Goal: Information Seeking & Learning: Check status

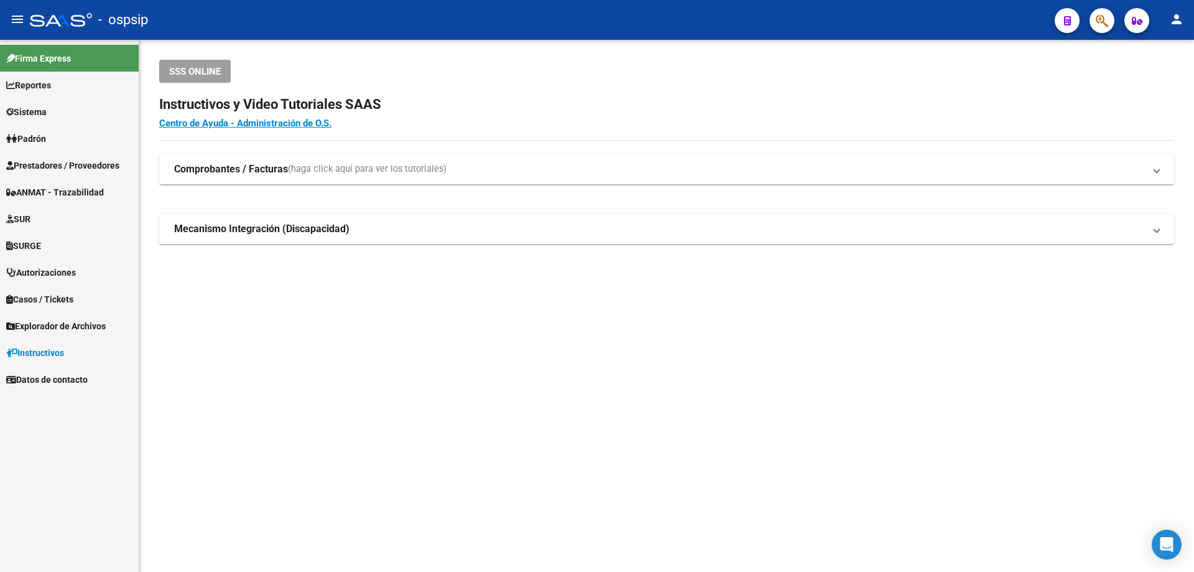
click at [48, 279] on link "Autorizaciones" at bounding box center [69, 272] width 139 height 27
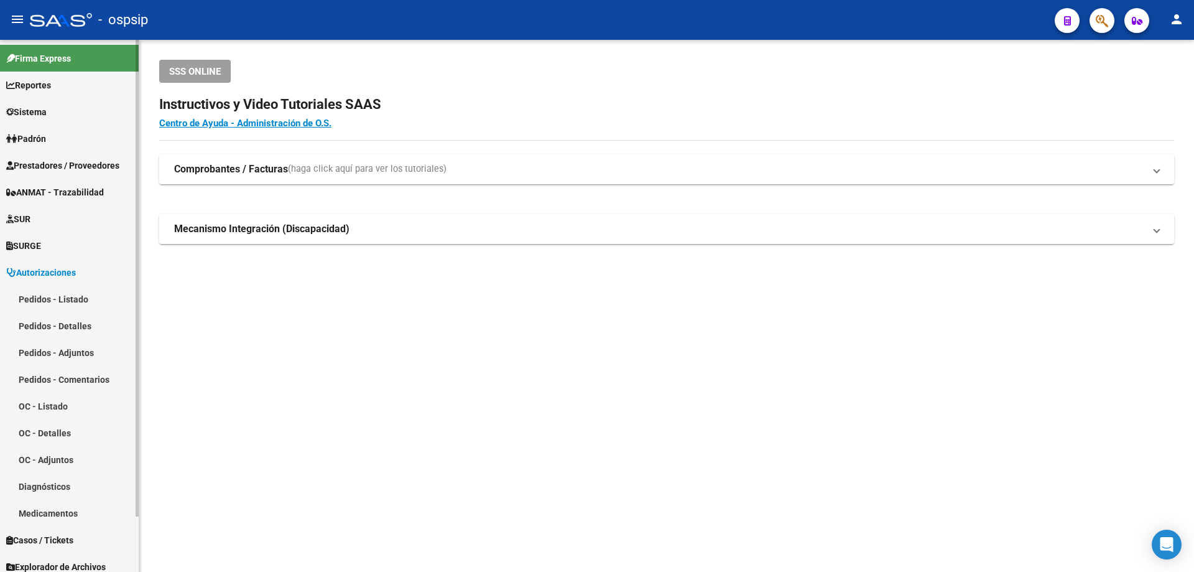
click at [30, 302] on link "Pedidos - Listado" at bounding box center [69, 299] width 139 height 27
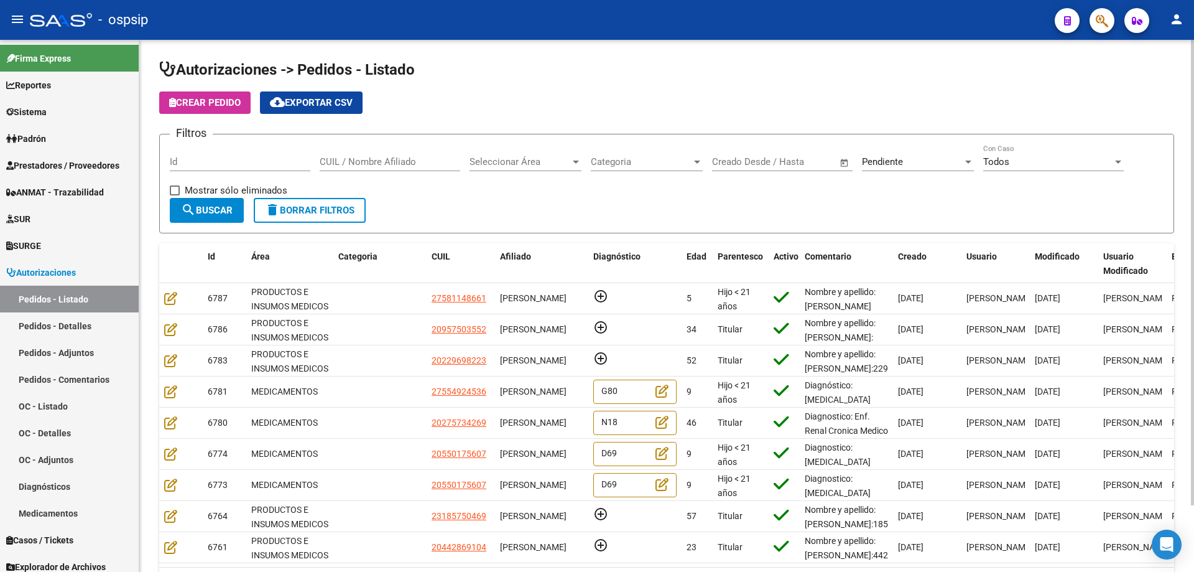
click at [363, 161] on input "CUIL / Nombre Afiliado" at bounding box center [390, 161] width 141 height 11
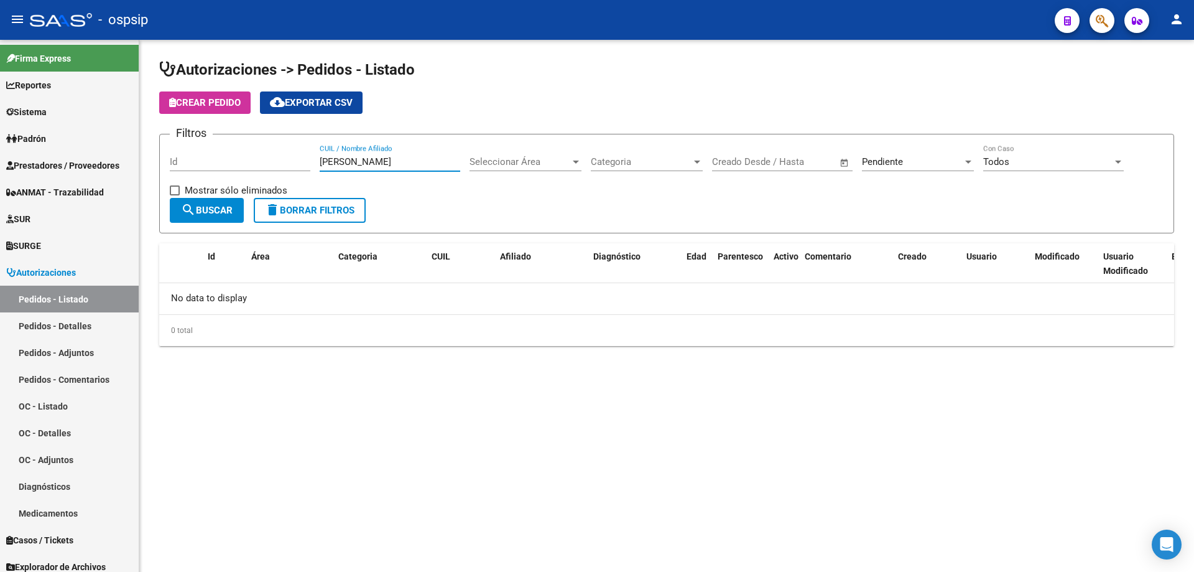
type input "[PERSON_NAME]"
click at [906, 165] on div "Pendiente" at bounding box center [912, 161] width 101 height 11
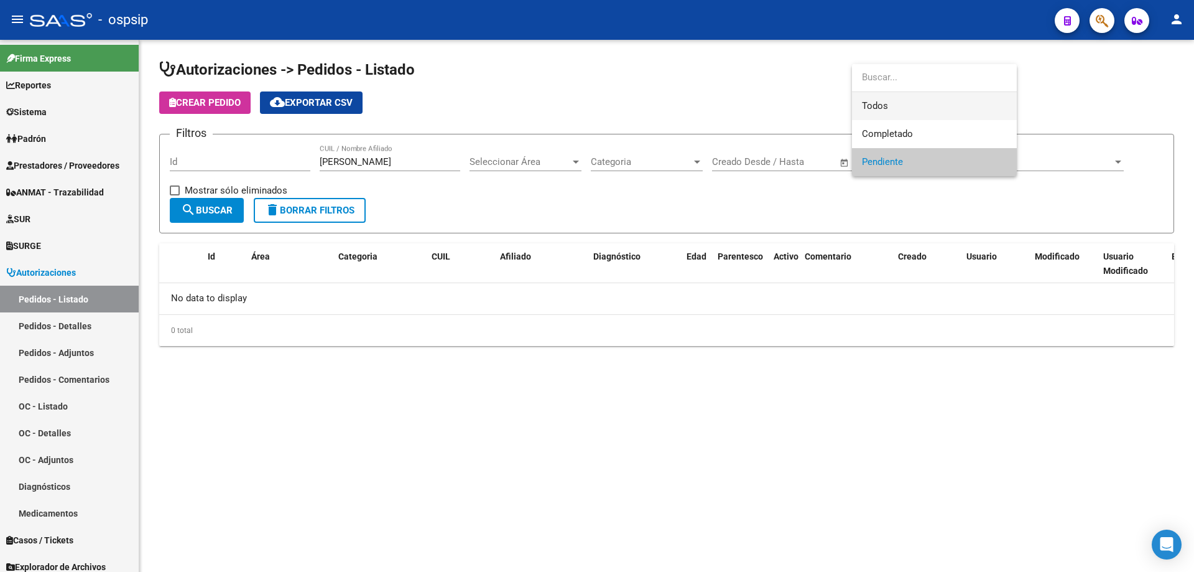
click at [888, 111] on span "Todos" at bounding box center [934, 106] width 145 height 28
click at [403, 158] on div at bounding box center [597, 286] width 1194 height 572
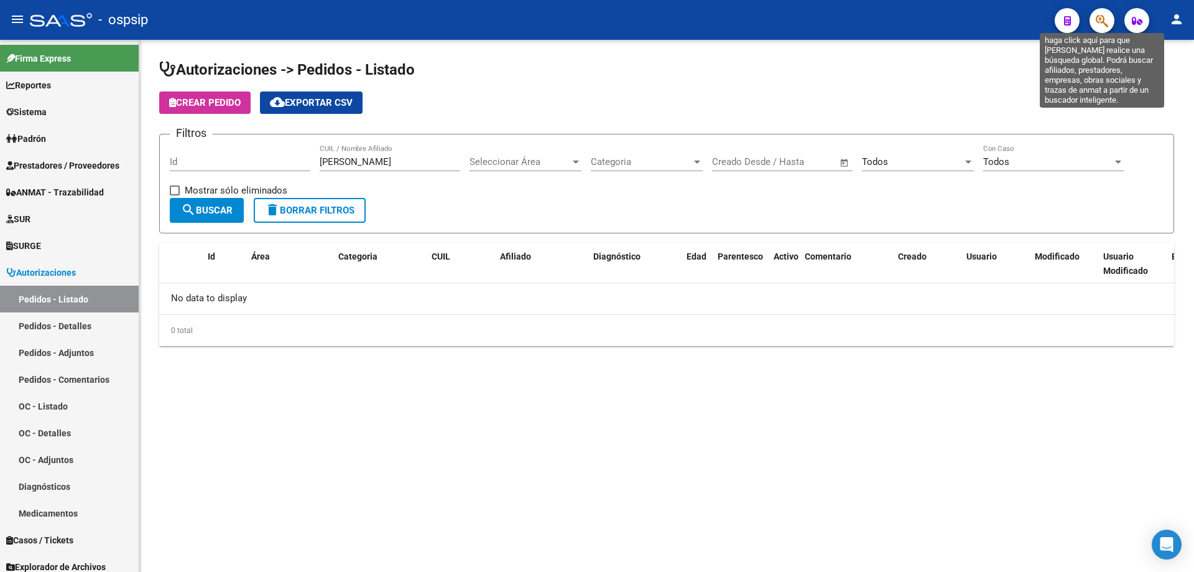
click at [1105, 21] on icon "button" at bounding box center [1102, 21] width 12 height 14
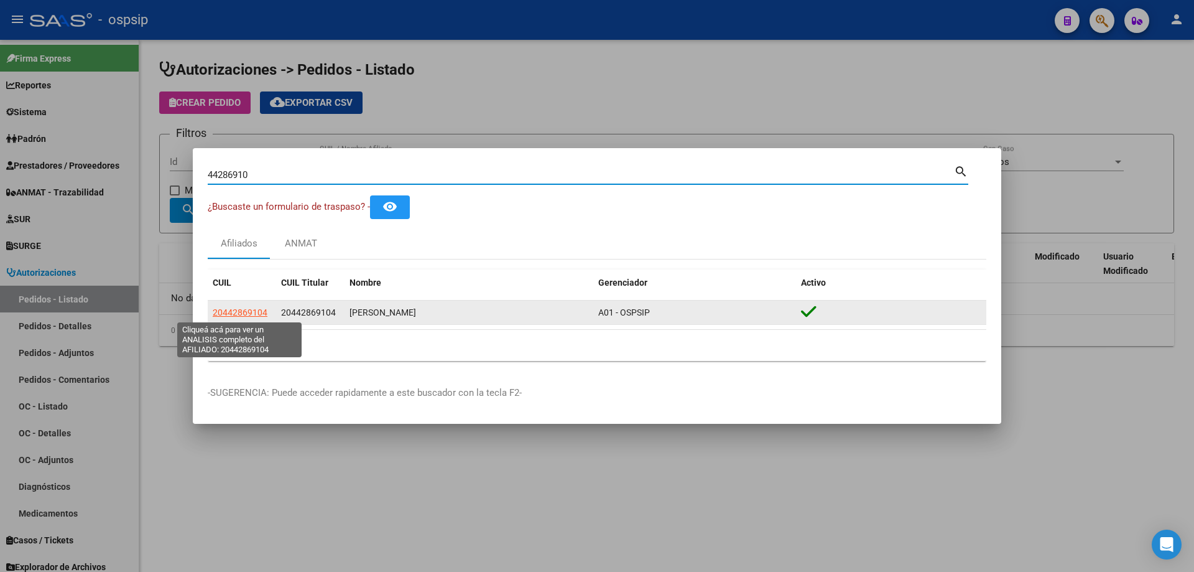
click at [247, 316] on span "20442869104" at bounding box center [240, 312] width 55 height 10
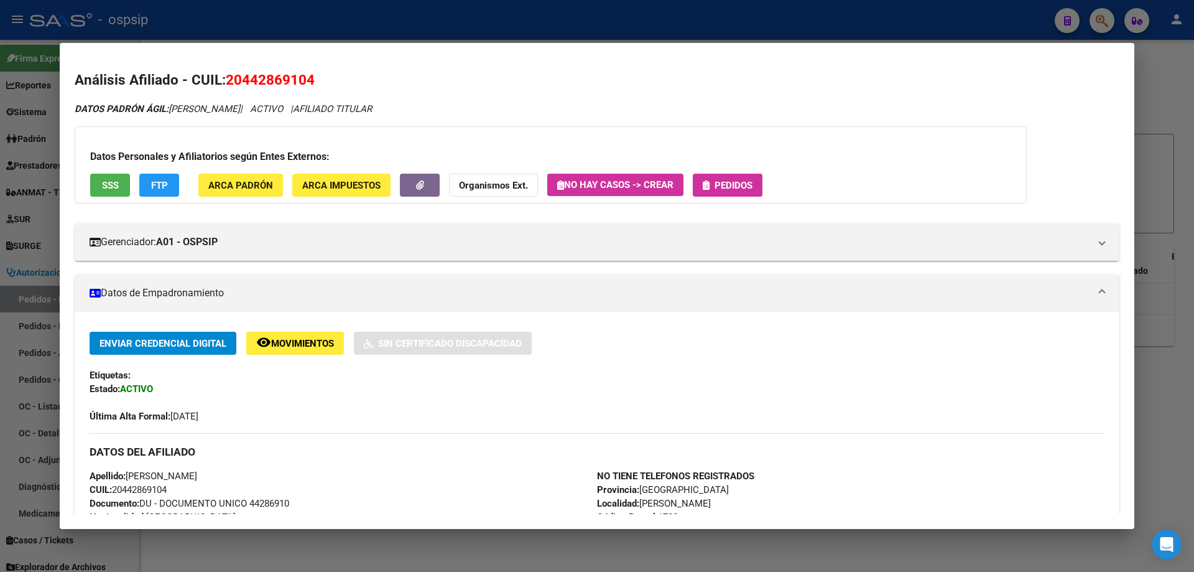
click at [717, 184] on span "Pedidos" at bounding box center [734, 185] width 38 height 11
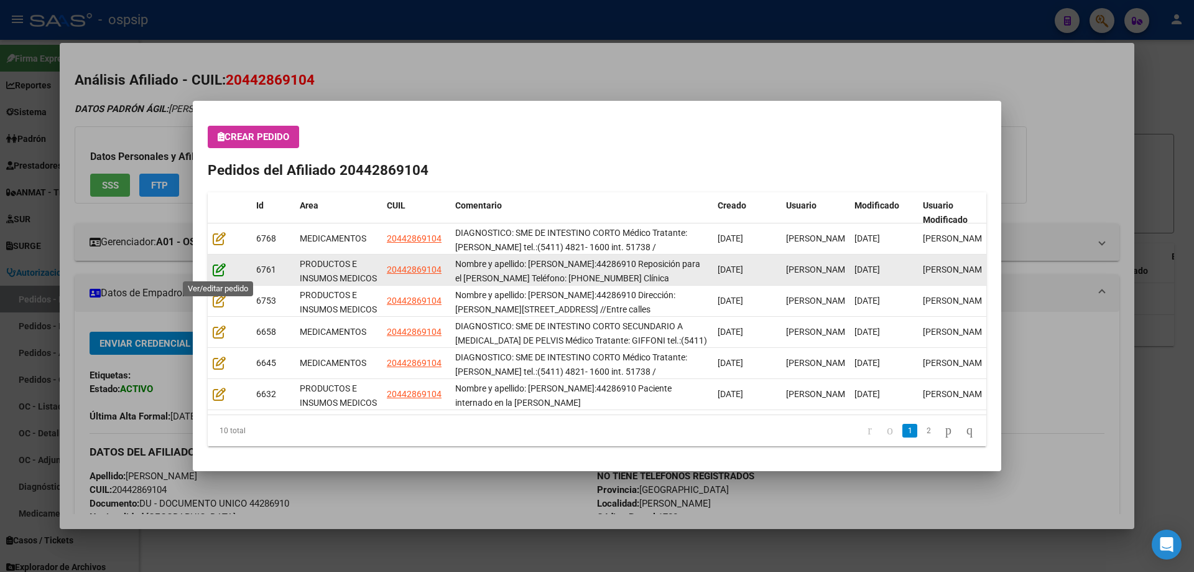
click at [219, 273] on icon at bounding box center [219, 270] width 13 height 14
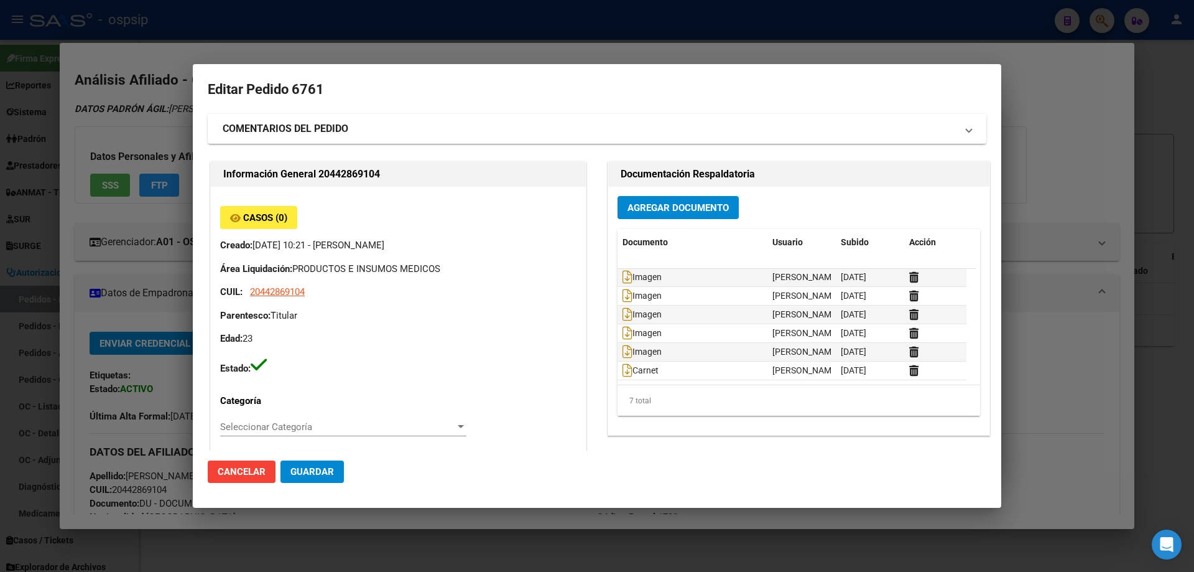
click at [525, 47] on div at bounding box center [597, 286] width 1194 height 572
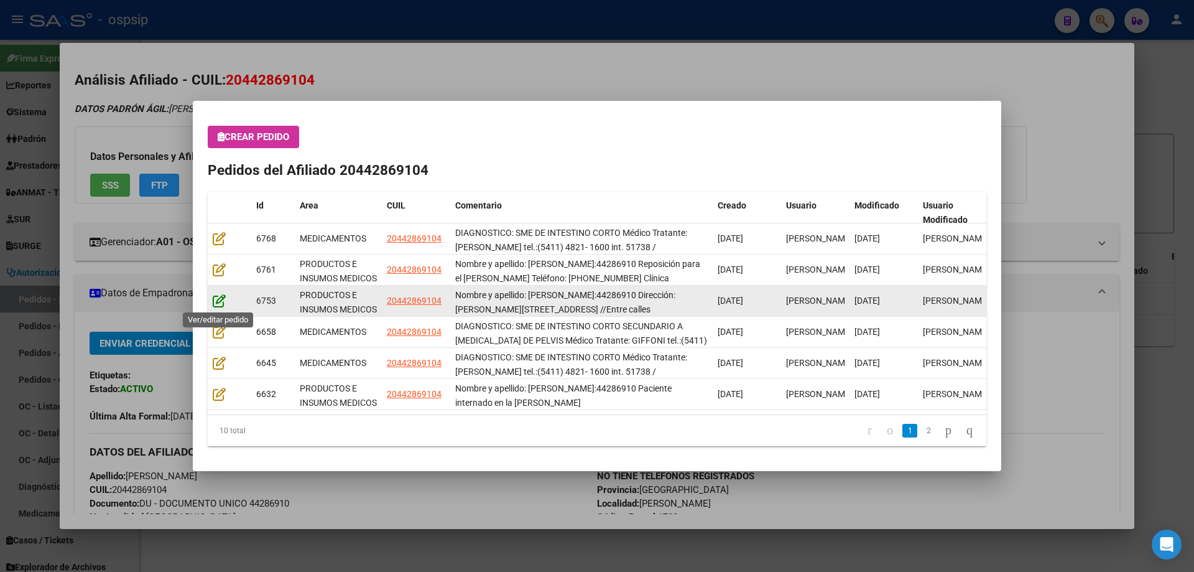
click at [216, 303] on icon at bounding box center [219, 301] width 13 height 14
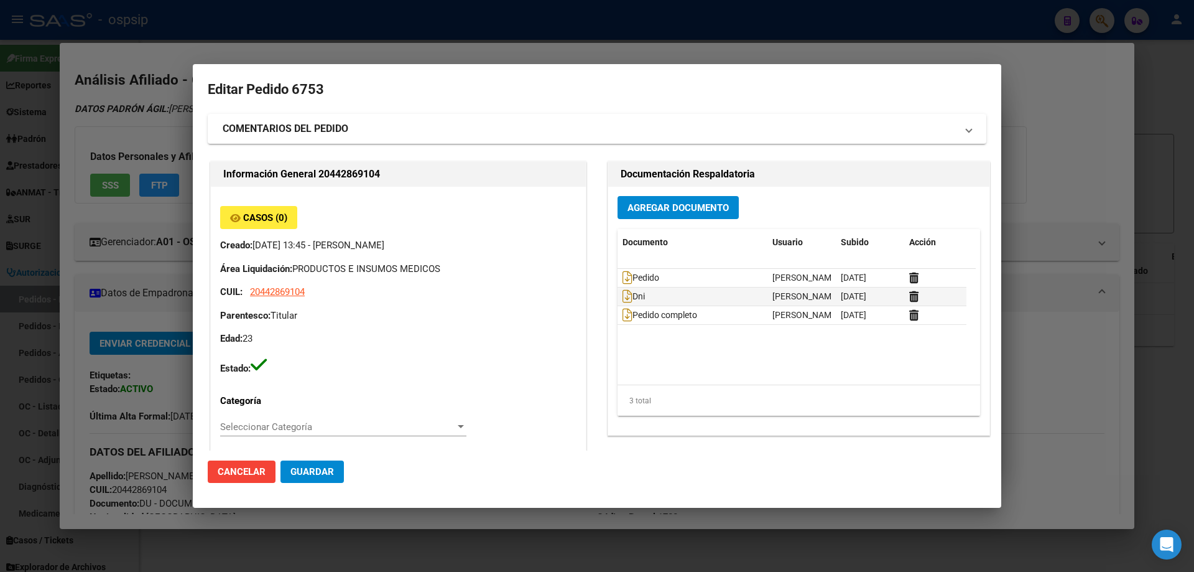
click at [656, 52] on div at bounding box center [597, 286] width 1194 height 572
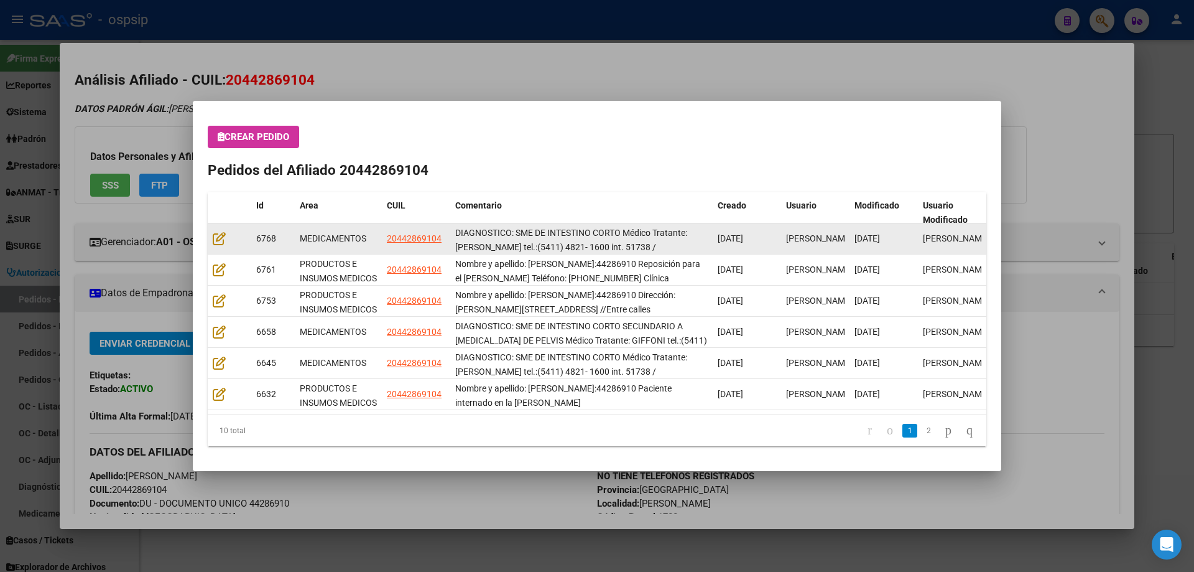
click at [212, 238] on datatable-body-cell at bounding box center [230, 238] width 44 height 30
drag, startPoint x: 212, startPoint y: 238, endPoint x: 219, endPoint y: 240, distance: 7.3
click at [219, 240] on datatable-body-cell at bounding box center [230, 238] width 44 height 30
click at [219, 240] on icon at bounding box center [219, 238] width 13 height 14
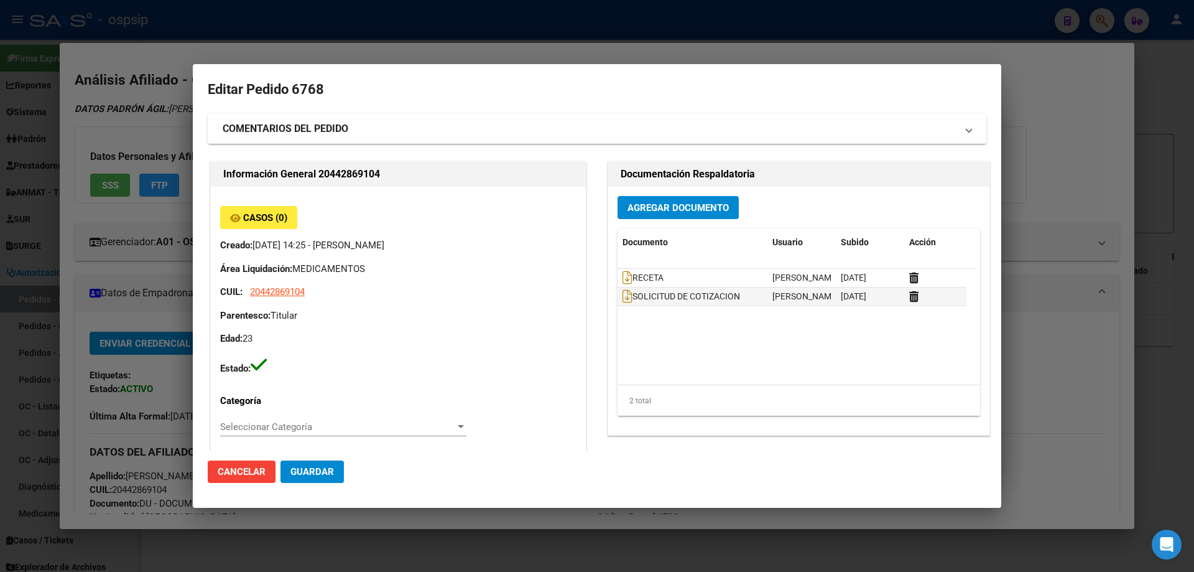
click at [631, 59] on div at bounding box center [597, 286] width 1194 height 572
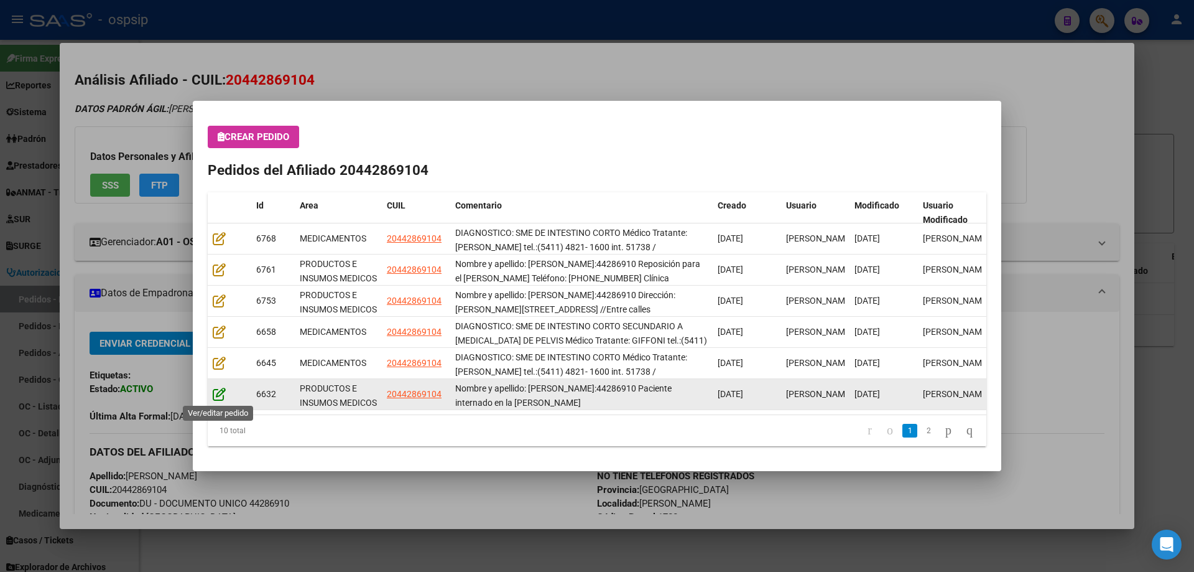
click at [219, 389] on icon at bounding box center [219, 394] width 13 height 14
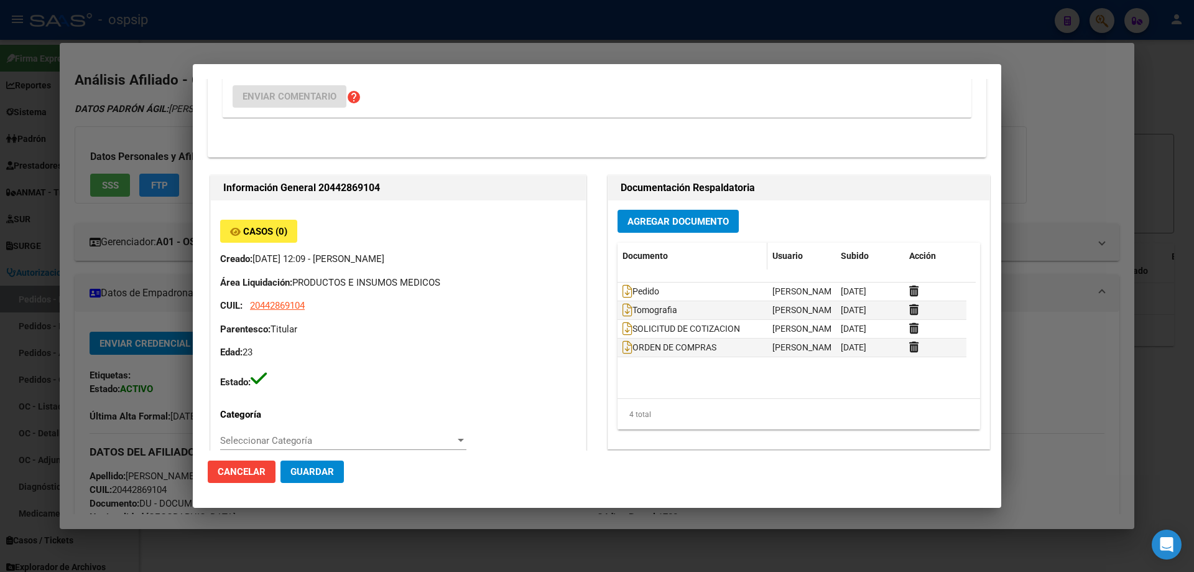
scroll to position [249, 0]
click at [672, 54] on div at bounding box center [597, 286] width 1194 height 572
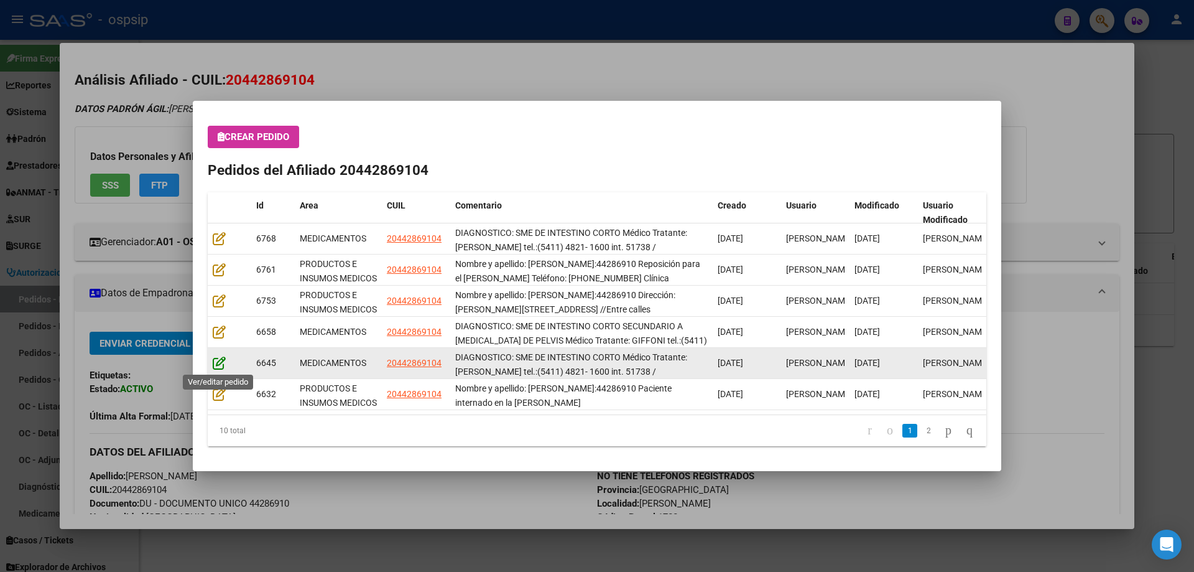
click at [221, 363] on icon at bounding box center [219, 363] width 13 height 14
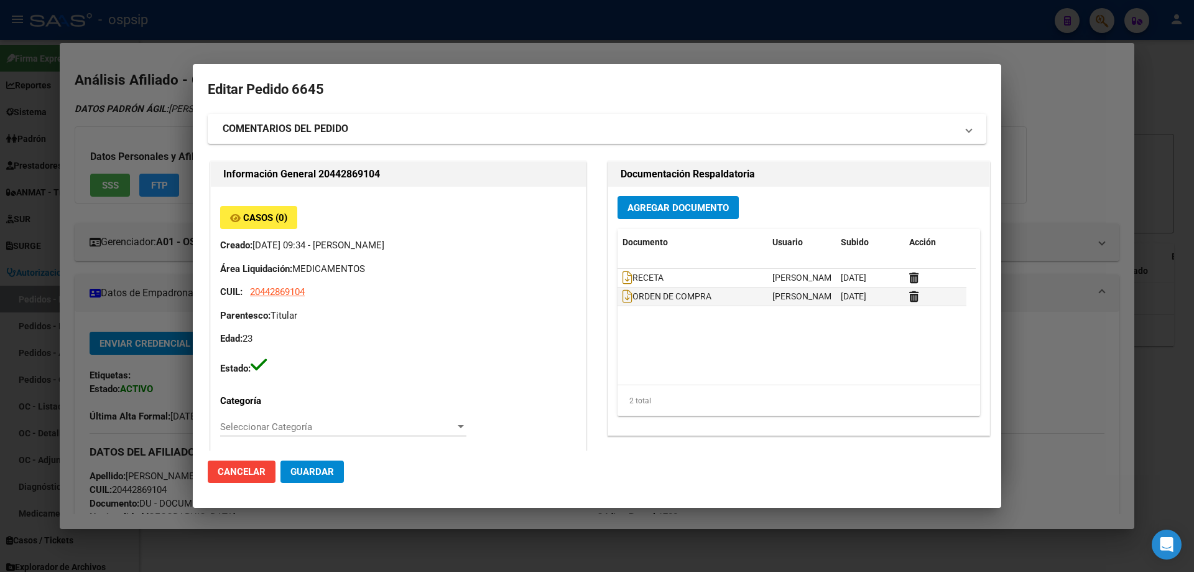
click at [403, 51] on div at bounding box center [597, 286] width 1194 height 572
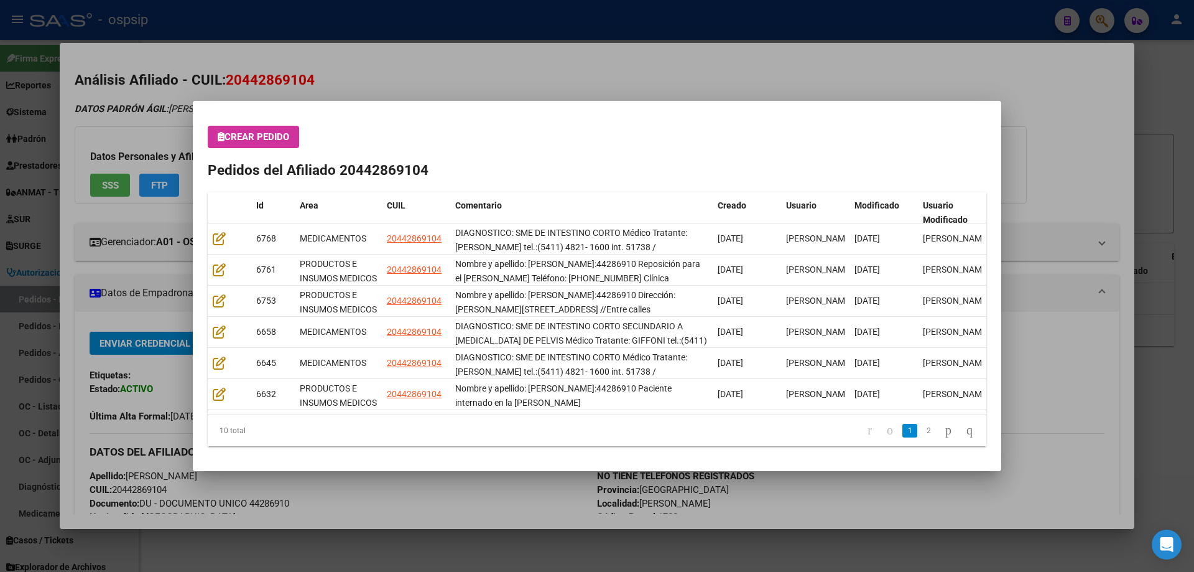
click at [417, 91] on div at bounding box center [597, 286] width 1194 height 572
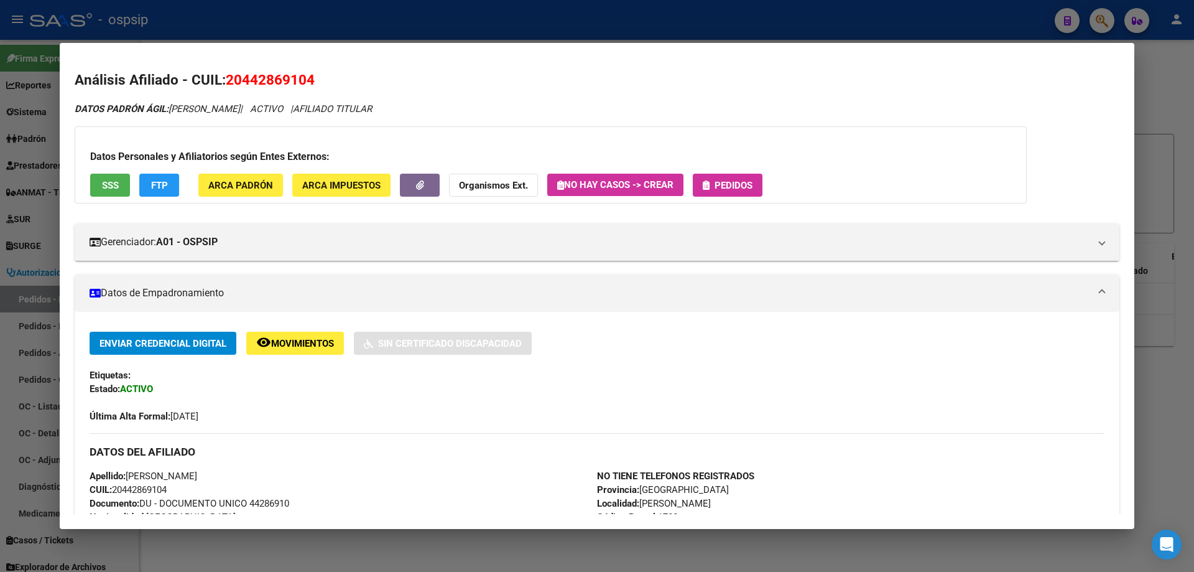
click at [434, 14] on div at bounding box center [597, 286] width 1194 height 572
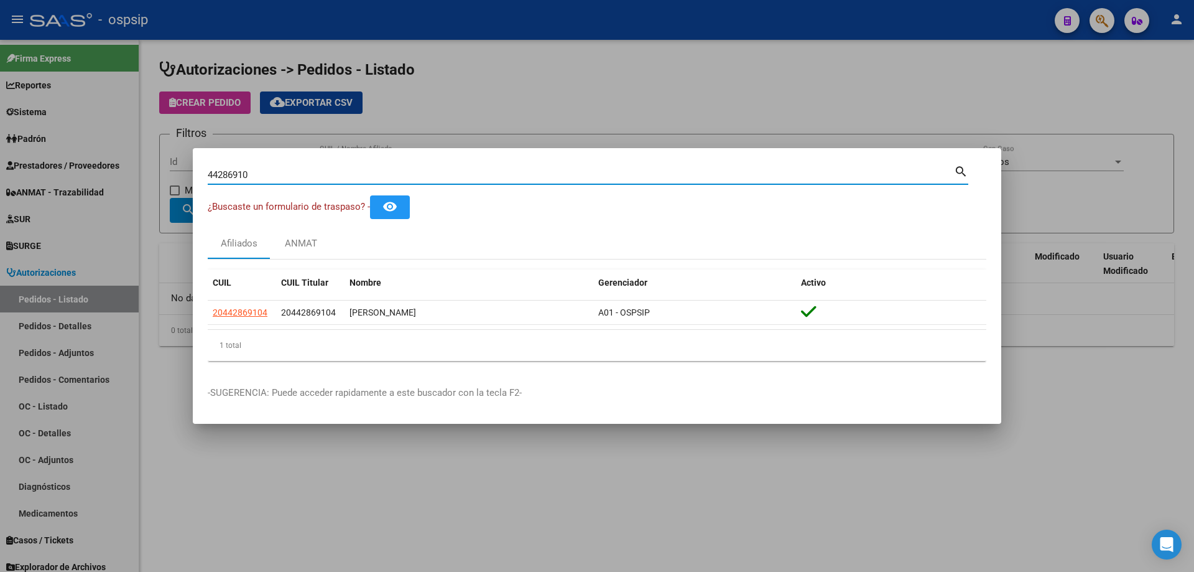
drag, startPoint x: 324, startPoint y: 179, endPoint x: 8, endPoint y: 142, distance: 318.1
click at [0, 154] on div "44286910 Buscar (apellido, dni, cuil, nro traspaso, cuit, obra social) search ¿…" at bounding box center [597, 286] width 1194 height 572
type input "[PERSON_NAME]"
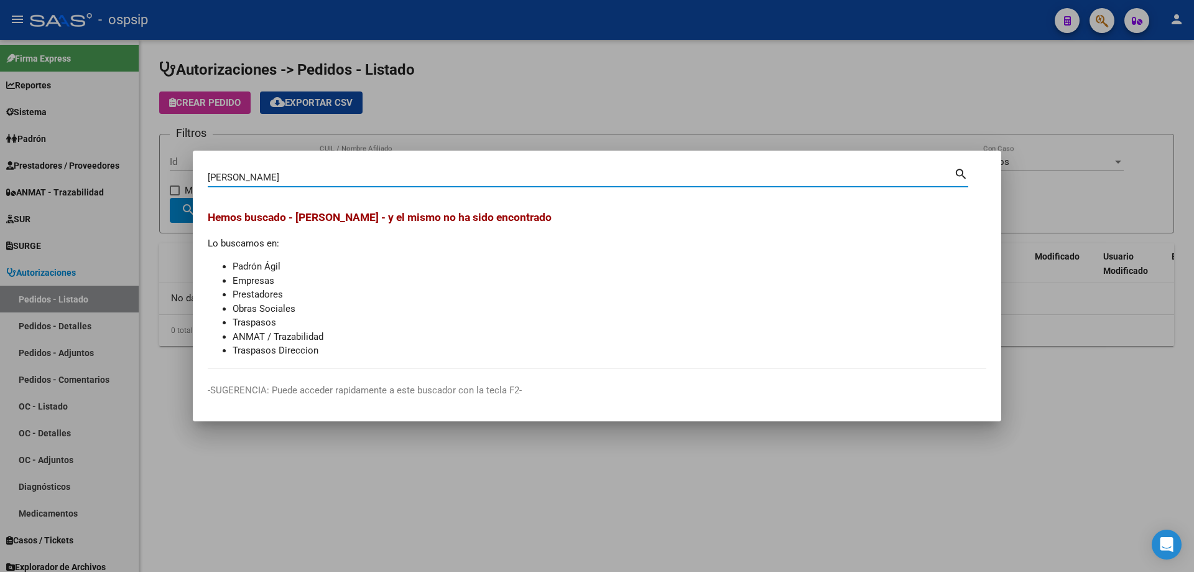
drag, startPoint x: 295, startPoint y: 172, endPoint x: 49, endPoint y: 130, distance: 250.6
click at [49, 140] on div "[PERSON_NAME] (apellido, dni, cuil, nro traspaso, cuit, obra social) search [PE…" at bounding box center [597, 286] width 1194 height 572
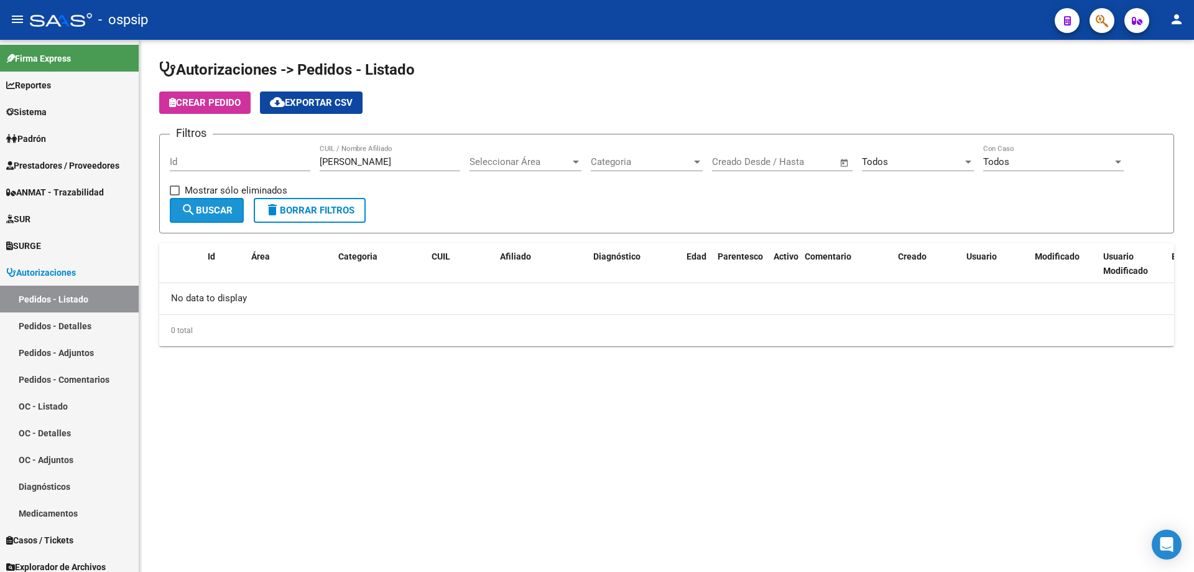
click at [204, 210] on span "search Buscar" at bounding box center [207, 210] width 52 height 11
click at [1108, 25] on icon "button" at bounding box center [1102, 21] width 12 height 14
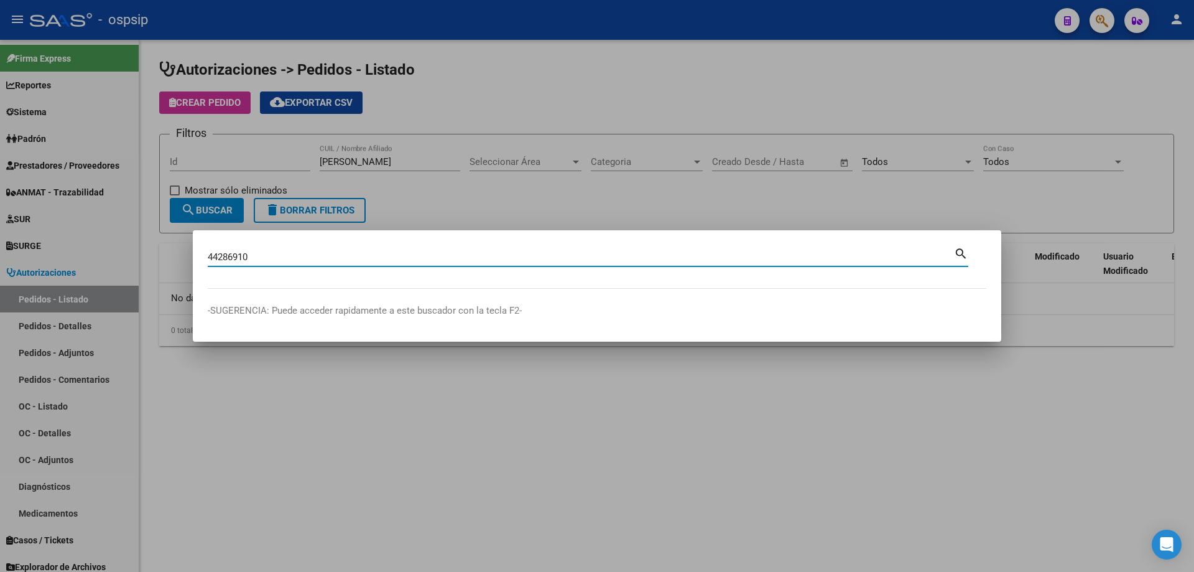
type input "44286910"
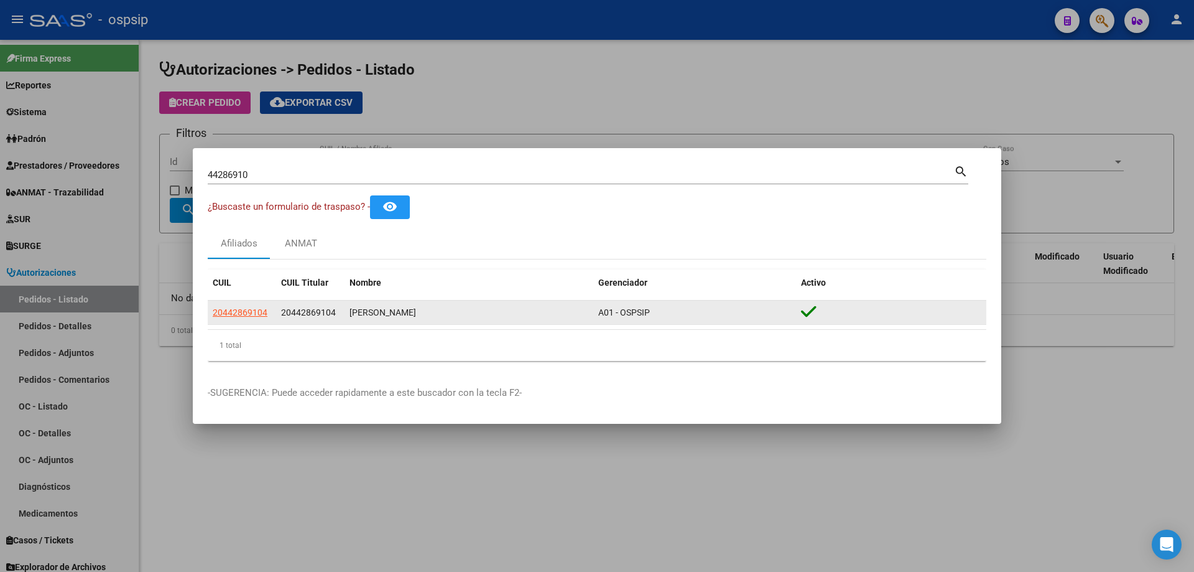
click at [235, 305] on app-link-go-to "20442869104" at bounding box center [240, 312] width 55 height 14
click at [251, 314] on span "20442869104" at bounding box center [240, 312] width 55 height 10
copy span "1"
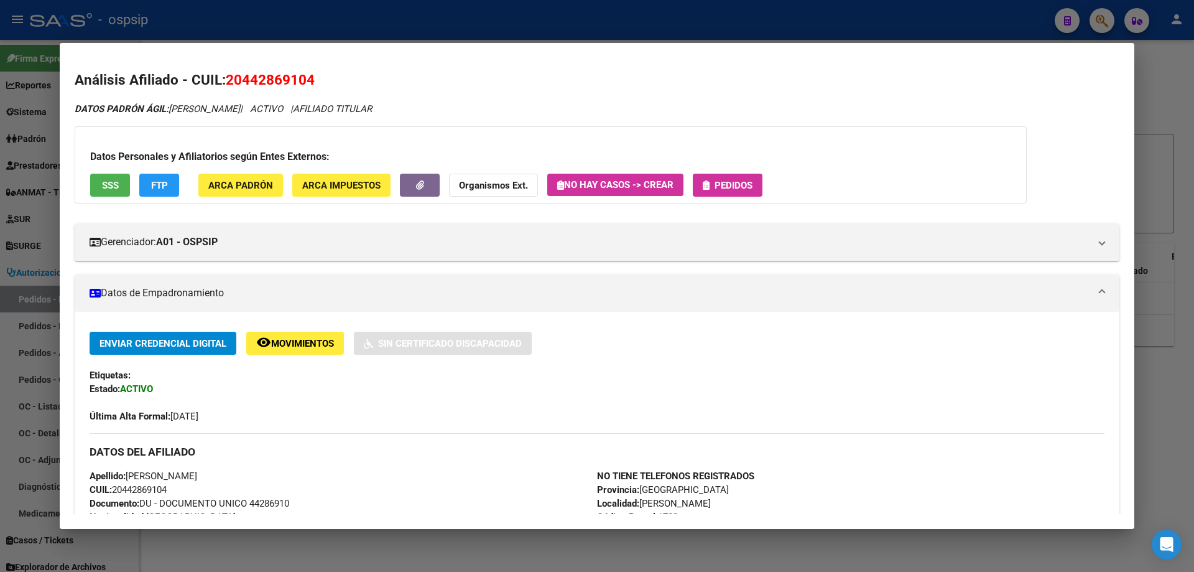
click at [714, 184] on span "Pedidos" at bounding box center [728, 184] width 50 height 11
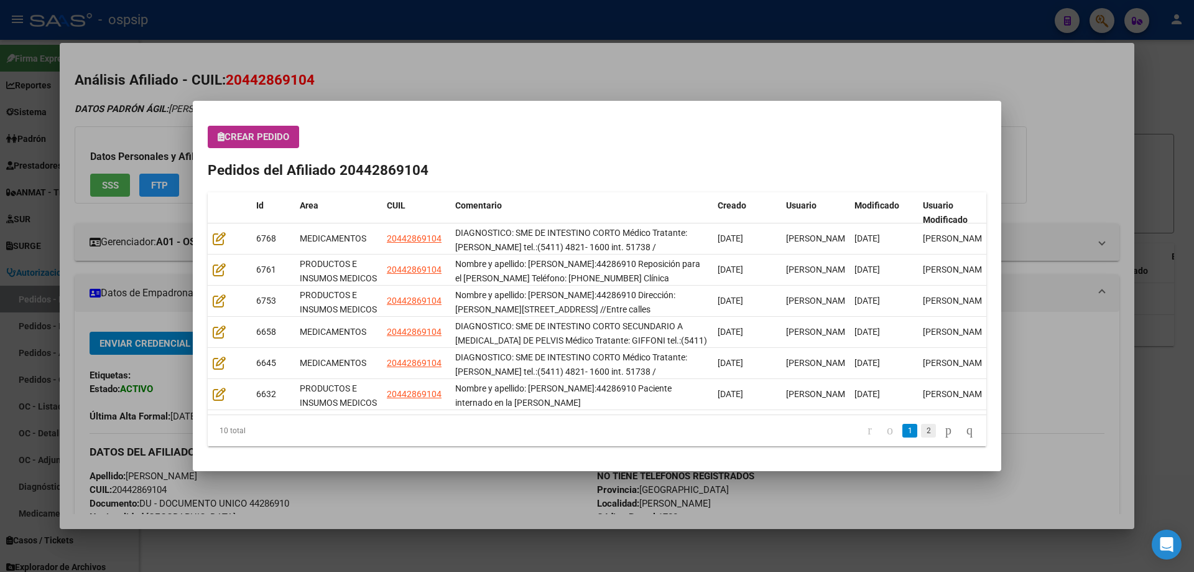
click at [921, 430] on link "2" at bounding box center [928, 431] width 15 height 14
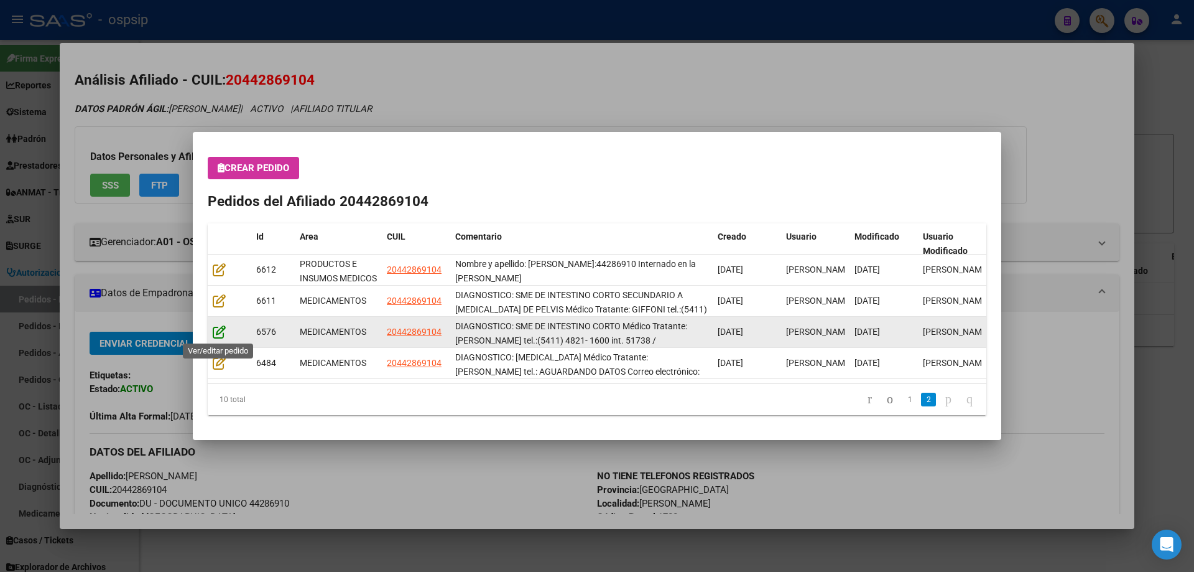
click at [214, 332] on icon at bounding box center [219, 332] width 13 height 14
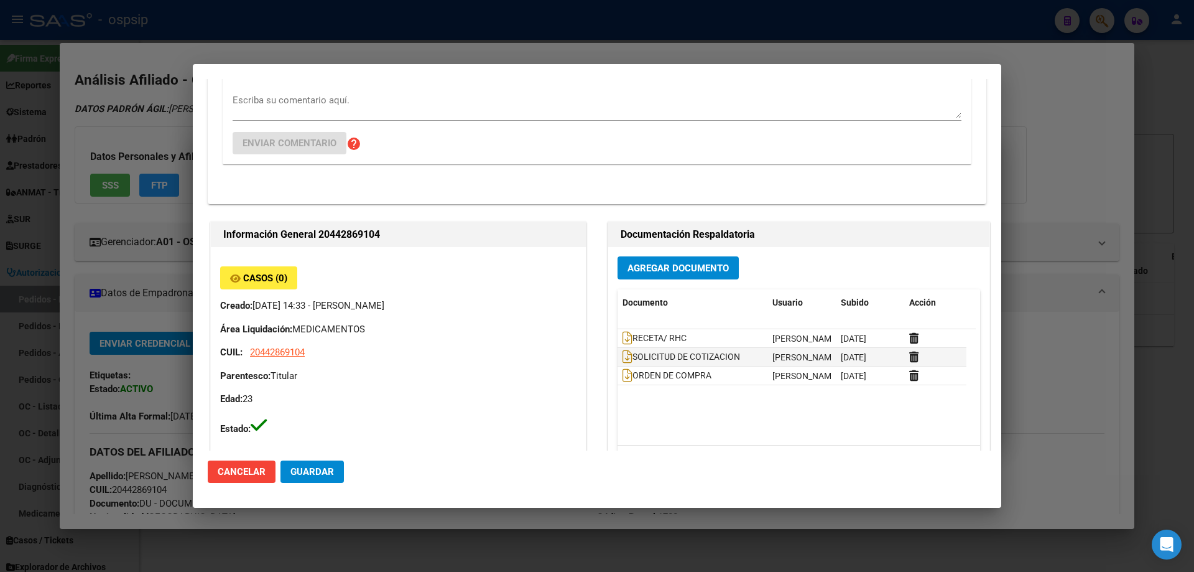
scroll to position [311, 0]
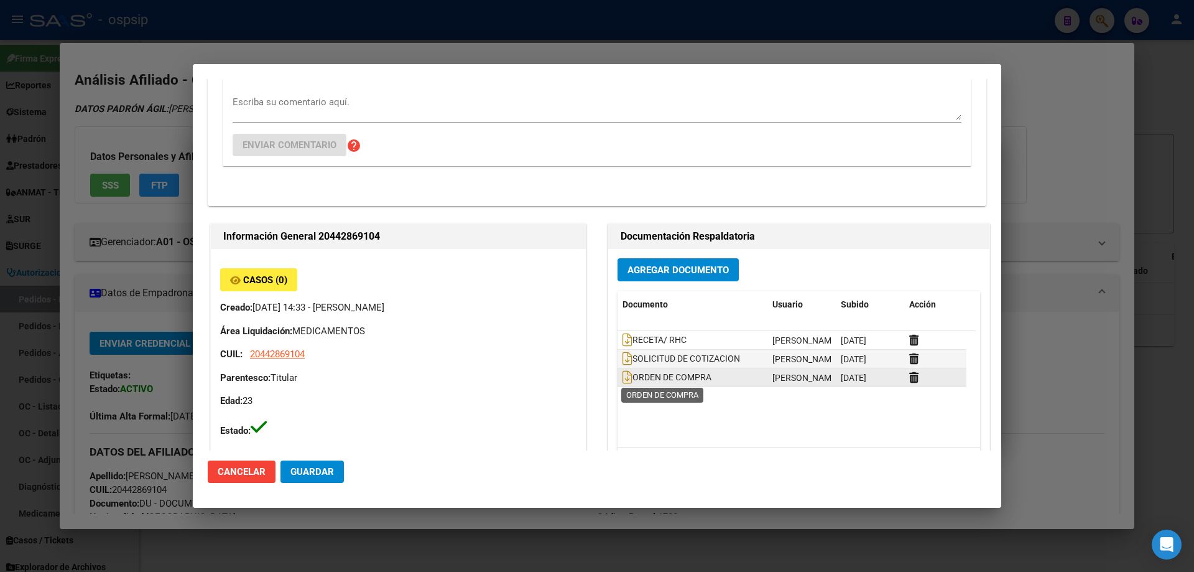
click at [628, 379] on span "ORDEN DE COMPRA" at bounding box center [667, 378] width 89 height 10
click at [623, 378] on icon at bounding box center [628, 377] width 10 height 14
click at [519, 52] on div at bounding box center [597, 286] width 1194 height 572
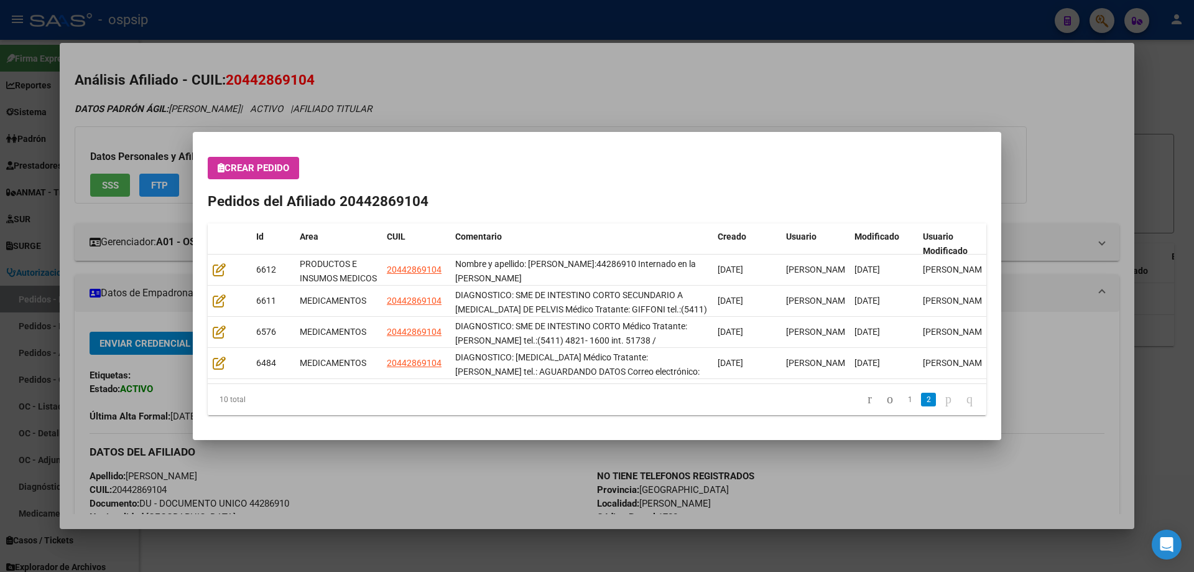
click at [422, 95] on div at bounding box center [597, 286] width 1194 height 572
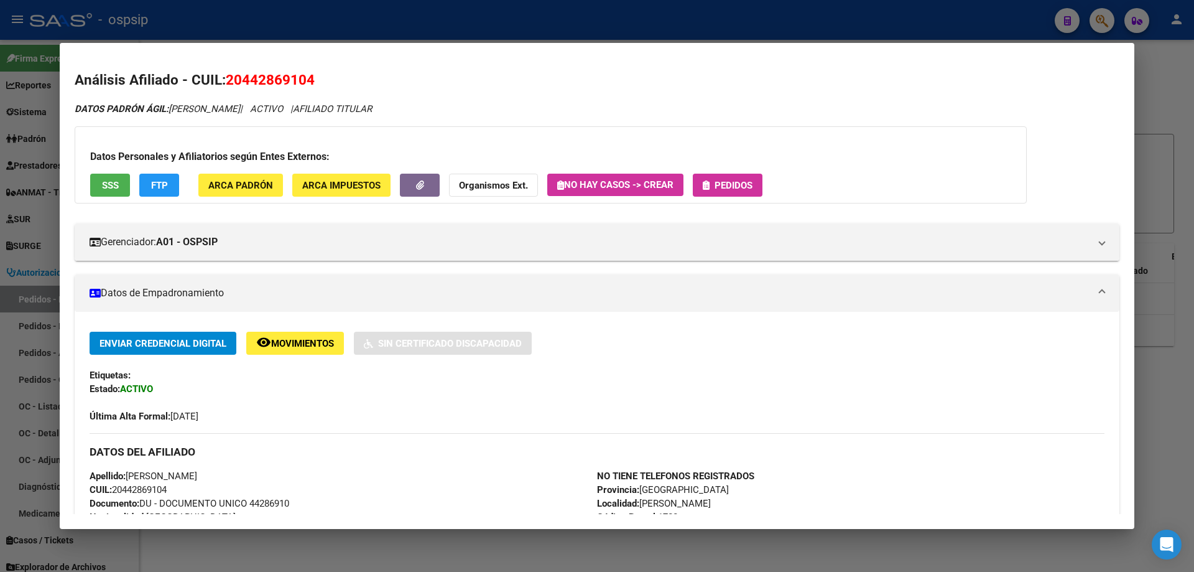
click at [394, 9] on div at bounding box center [597, 286] width 1194 height 572
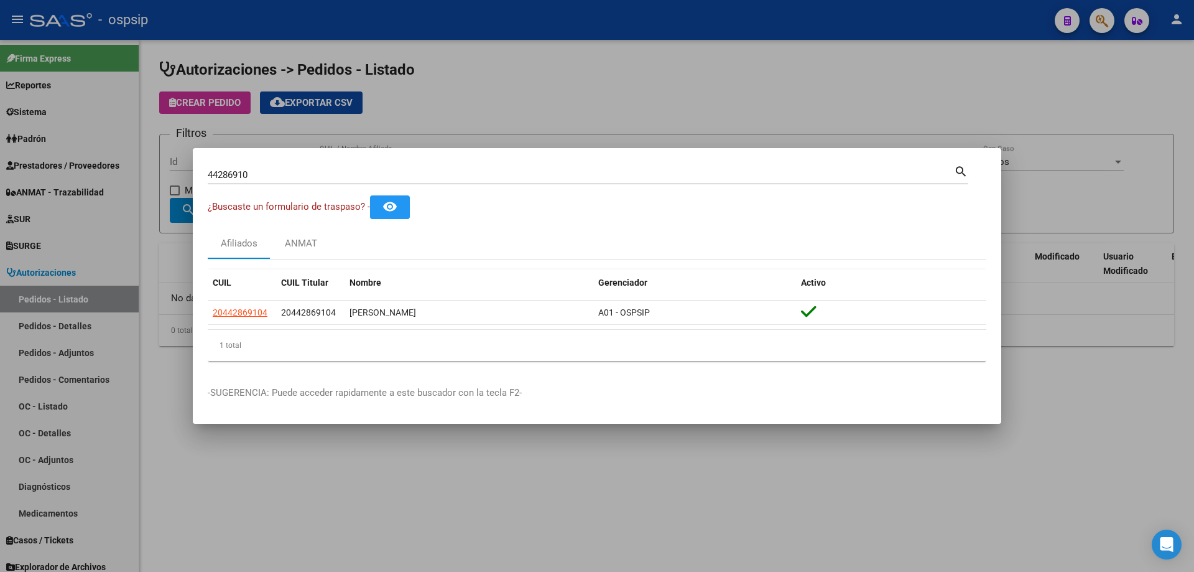
click at [485, 89] on div at bounding box center [597, 286] width 1194 height 572
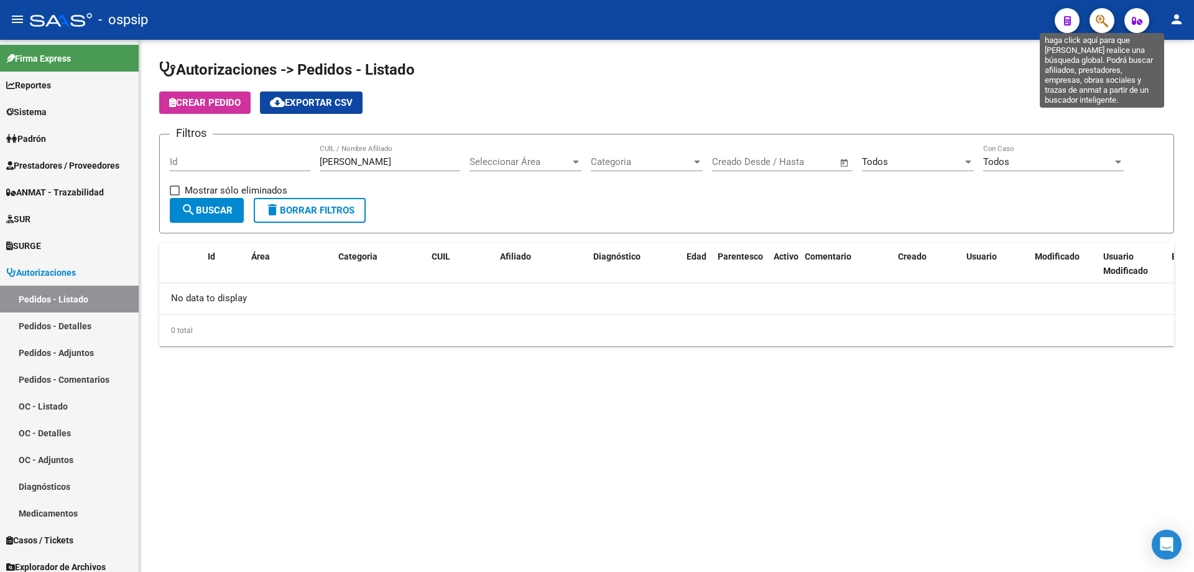
click at [1101, 20] on icon "button" at bounding box center [1102, 21] width 12 height 14
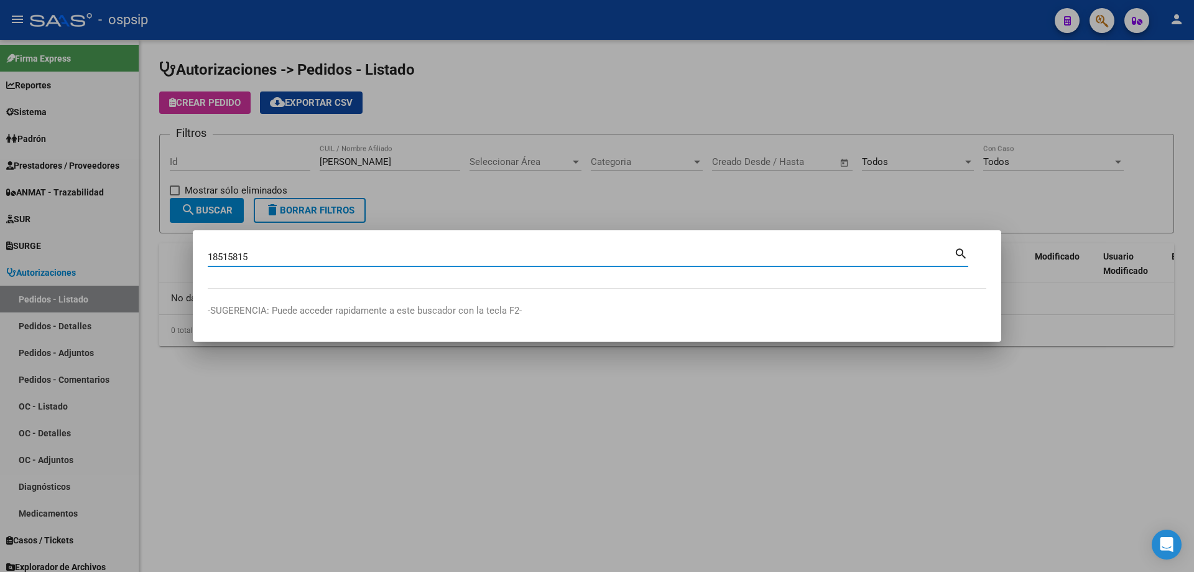
click at [227, 256] on input "18515815" at bounding box center [581, 256] width 747 height 11
type input "18515815"
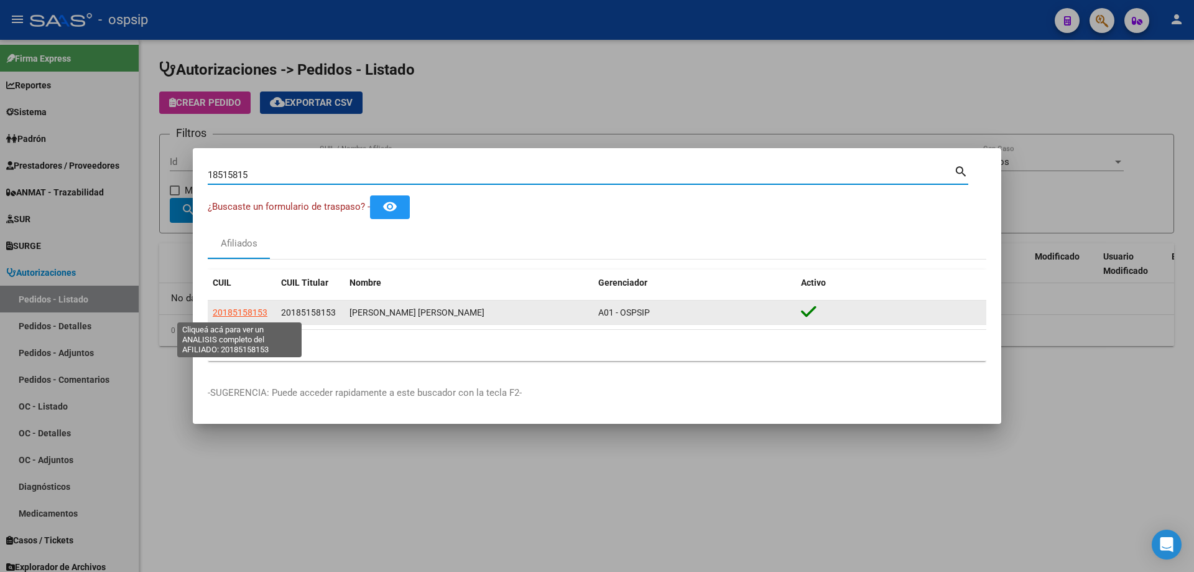
click at [250, 309] on span "20185158153" at bounding box center [240, 312] width 55 height 10
type textarea "20185158153"
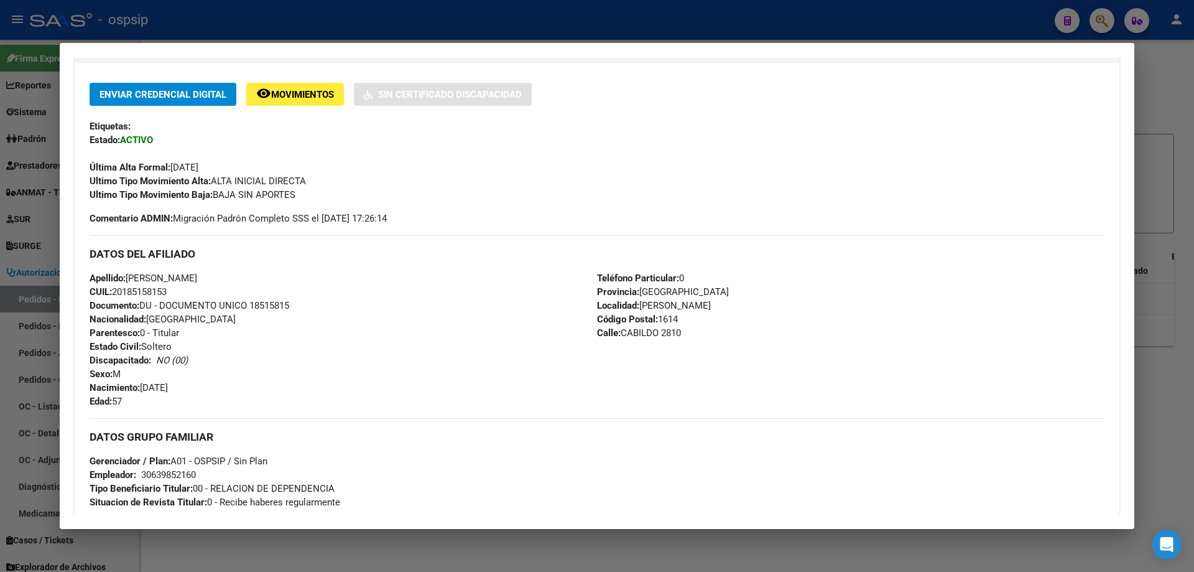
scroll to position [435, 0]
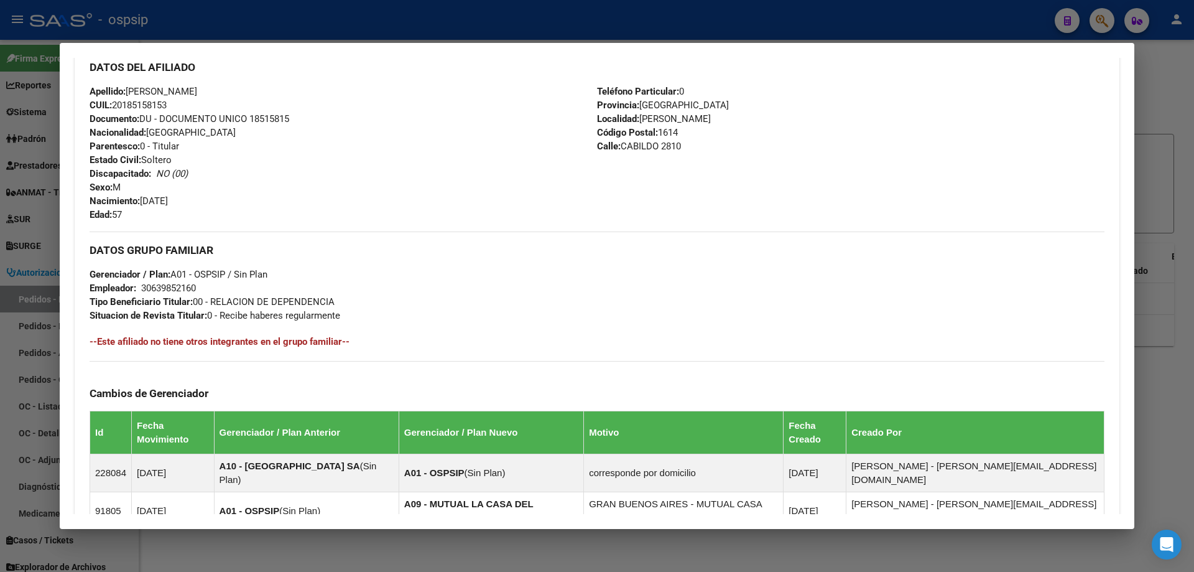
click at [299, 6] on div at bounding box center [597, 286] width 1194 height 572
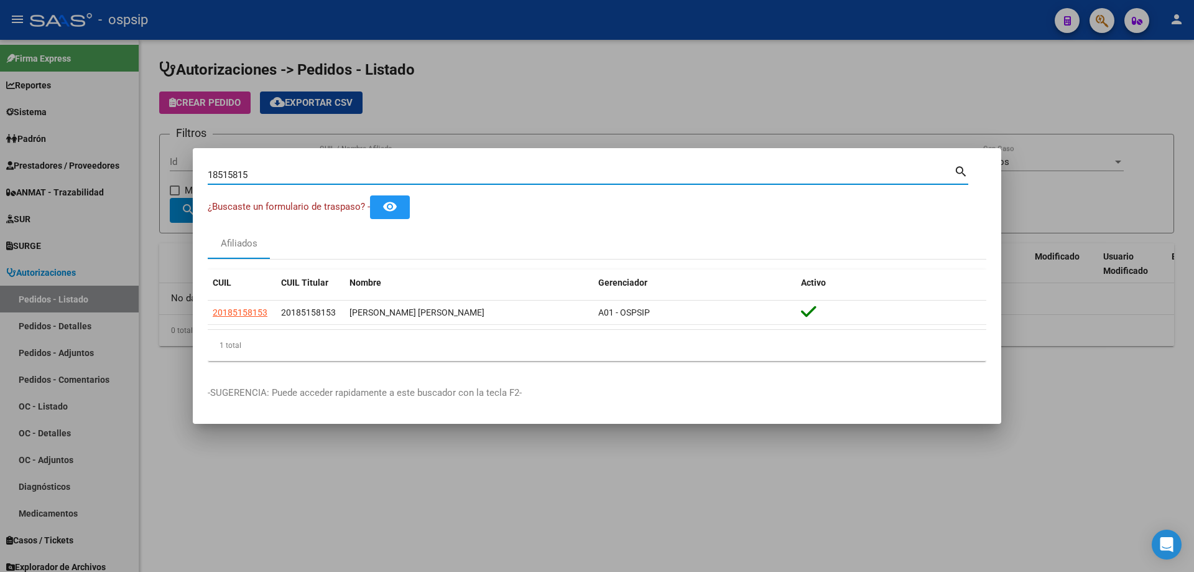
drag, startPoint x: 275, startPoint y: 175, endPoint x: 0, endPoint y: 130, distance: 278.6
click at [11, 139] on div "18515815 Buscar (apellido, dni, cuil, nro traspaso, cuit, obra social) search ¿…" at bounding box center [597, 286] width 1194 height 572
paste input "20185158153"
type input "18515815"
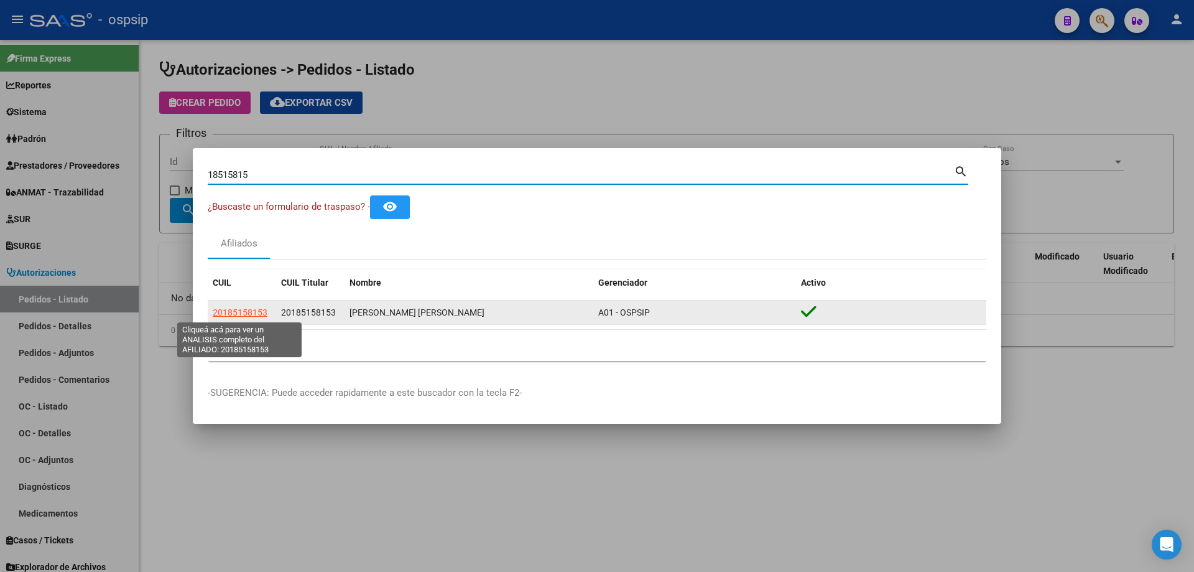
click at [232, 309] on span "20185158153" at bounding box center [240, 312] width 55 height 10
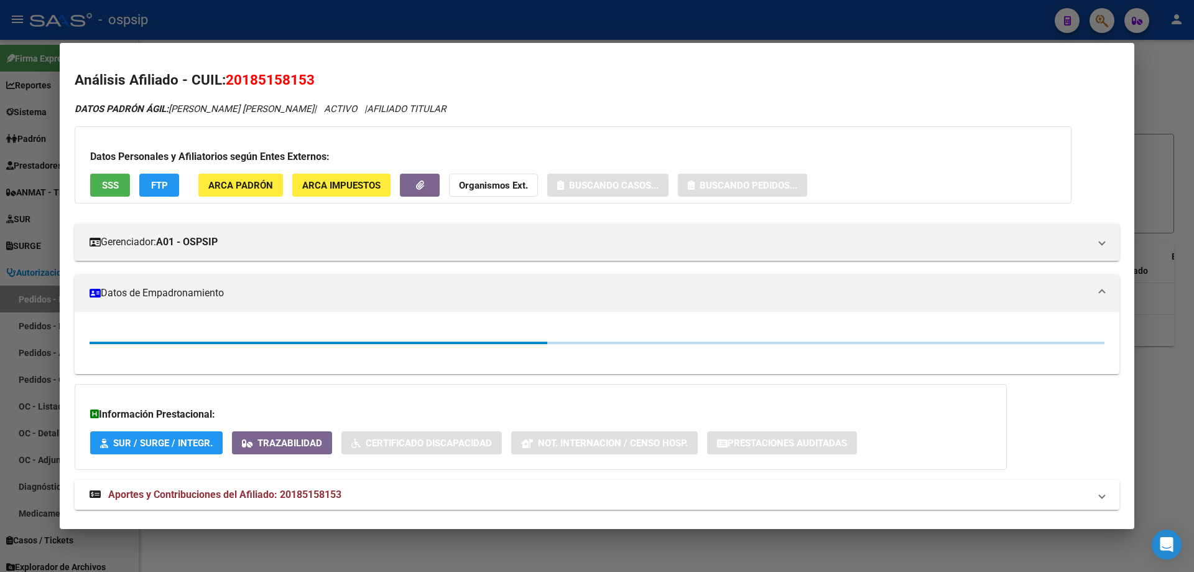
scroll to position [24, 0]
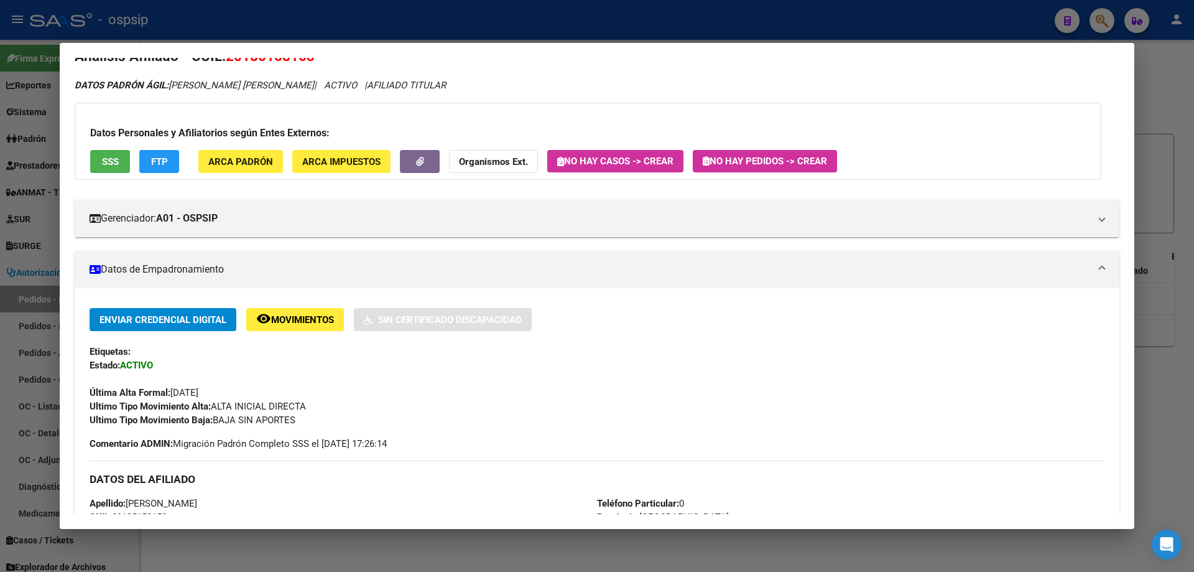
drag, startPoint x: 208, startPoint y: 421, endPoint x: 420, endPoint y: 420, distance: 212.1
click at [420, 420] on div "Ultimo Tipo Movimiento Baja: BAJA SIN APORTES" at bounding box center [597, 420] width 1015 height 14
click at [462, 391] on div "Última Alta Formal: [DATE]" at bounding box center [597, 385] width 1015 height 27
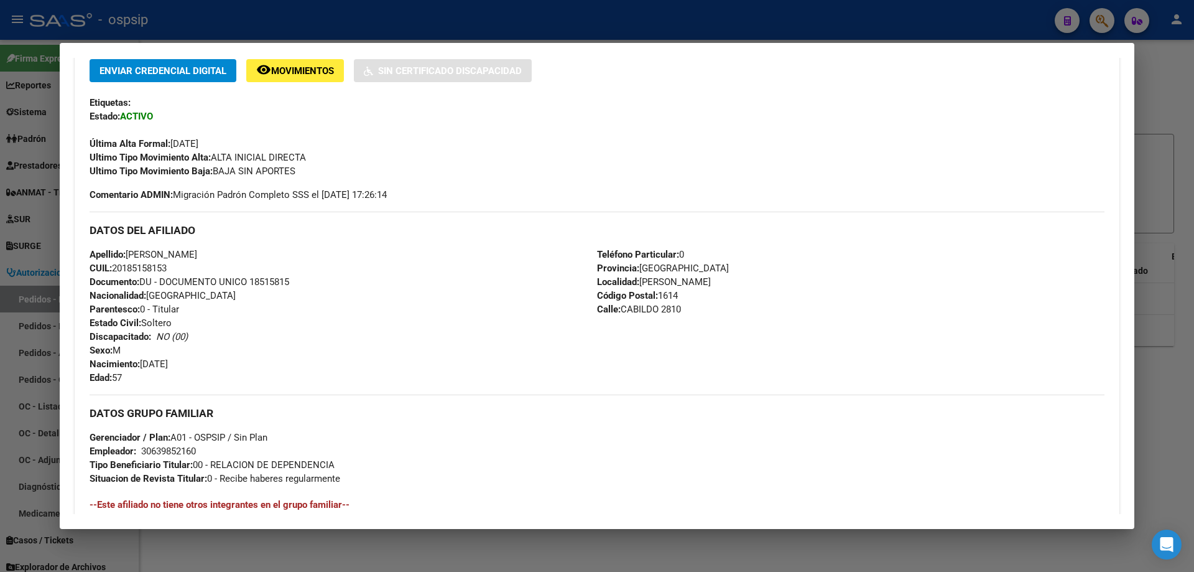
click at [113, 383] on span "Edad: 57" at bounding box center [106, 377] width 32 height 11
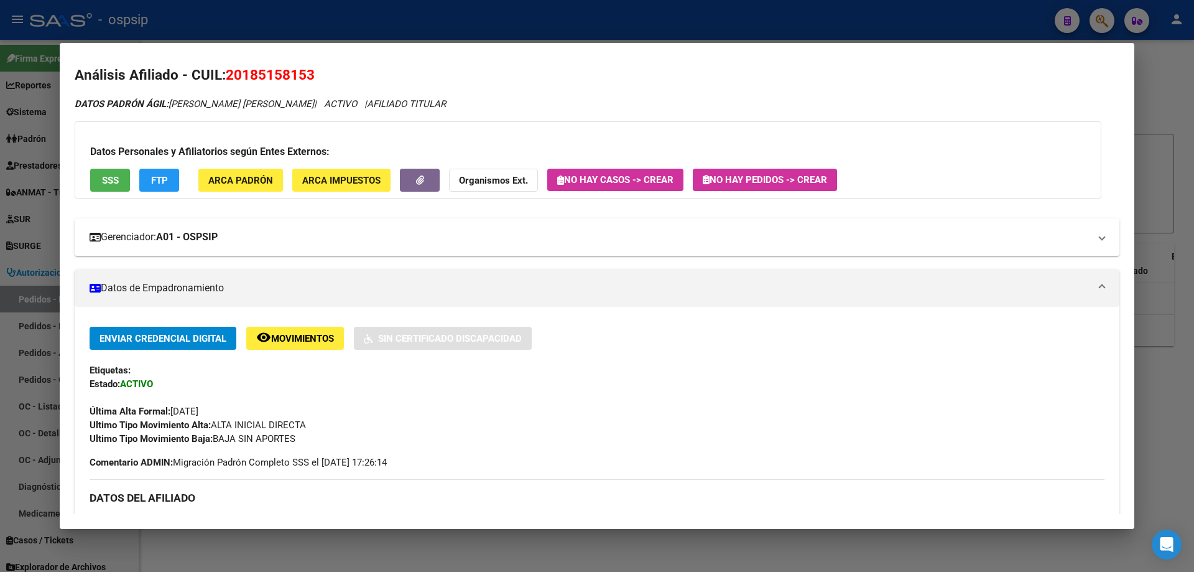
scroll to position [0, 0]
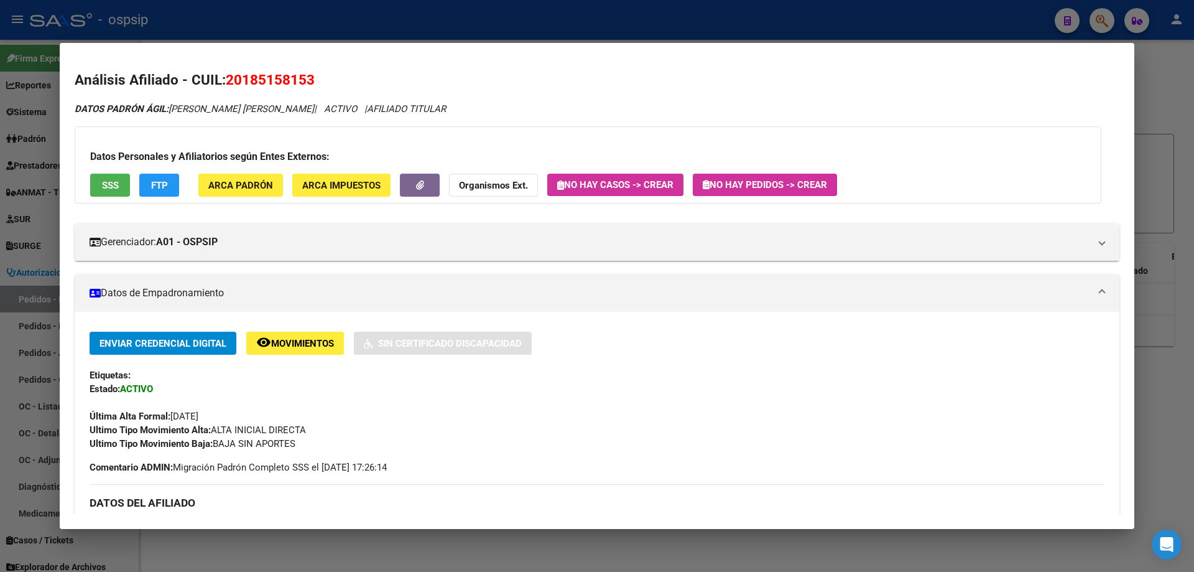
click at [312, 16] on div at bounding box center [597, 286] width 1194 height 572
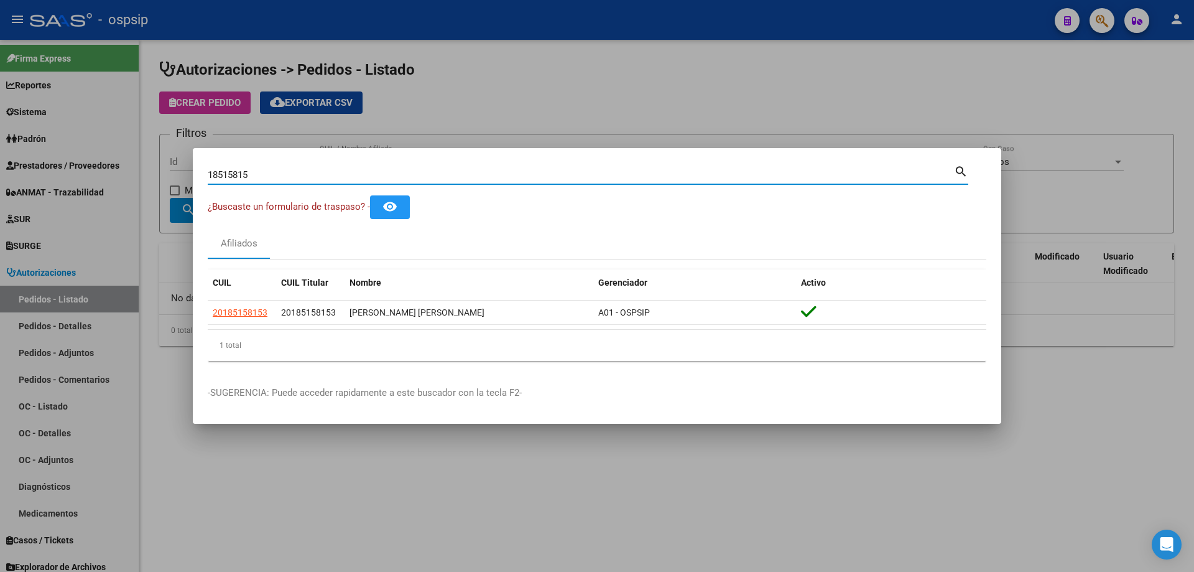
drag, startPoint x: 281, startPoint y: 175, endPoint x: 100, endPoint y: 130, distance: 187.2
click at [100, 131] on div "18515815 Buscar (apellido, dni, cuil, nro traspaso, cuit, obra social) search ¿…" at bounding box center [597, 286] width 1194 height 572
paste input "44128868"
type input "44128868"
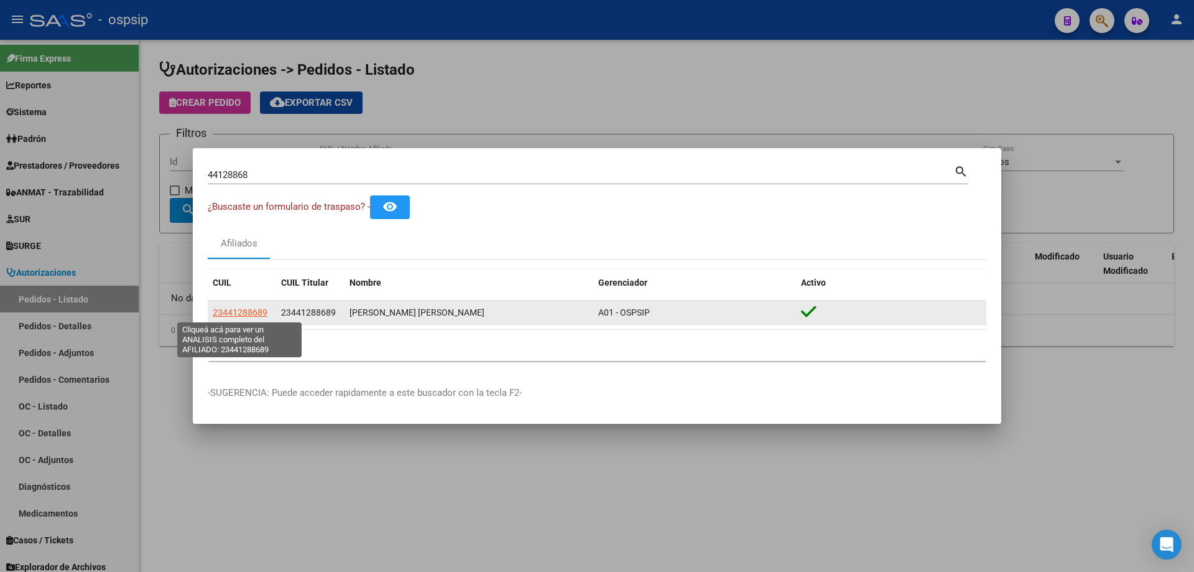
click at [244, 310] on span "23441288689" at bounding box center [240, 312] width 55 height 10
type textarea "23441288689"
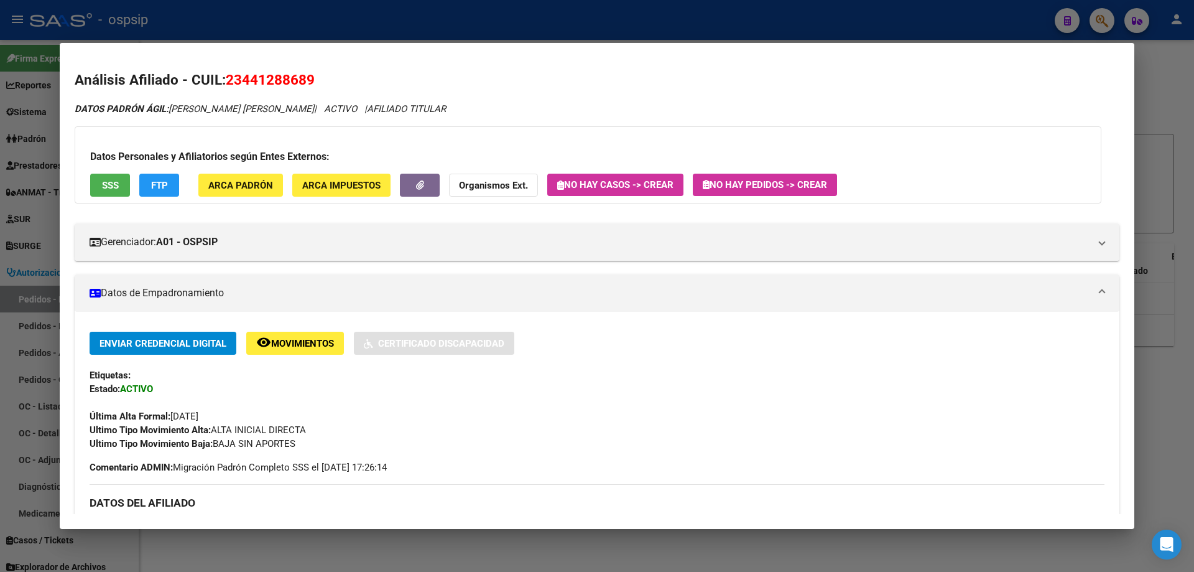
scroll to position [187, 0]
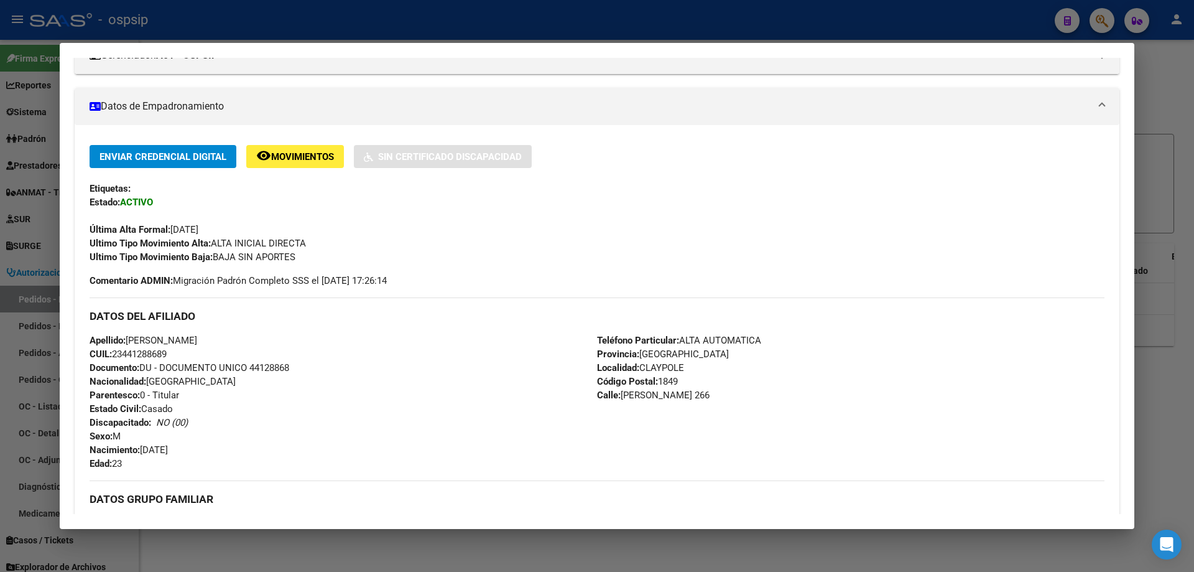
drag, startPoint x: 217, startPoint y: 257, endPoint x: 309, endPoint y: 258, distance: 92.1
click at [309, 258] on div "Ultimo Tipo Movimiento Baja: BAJA SIN APORTES" at bounding box center [597, 257] width 1015 height 14
click at [337, 286] on span "Comentario ADMIN: Migración Padrón Completo SSS el [DATE] 17:26:14" at bounding box center [238, 281] width 297 height 14
click at [300, 159] on span "Movimientos" at bounding box center [302, 156] width 63 height 11
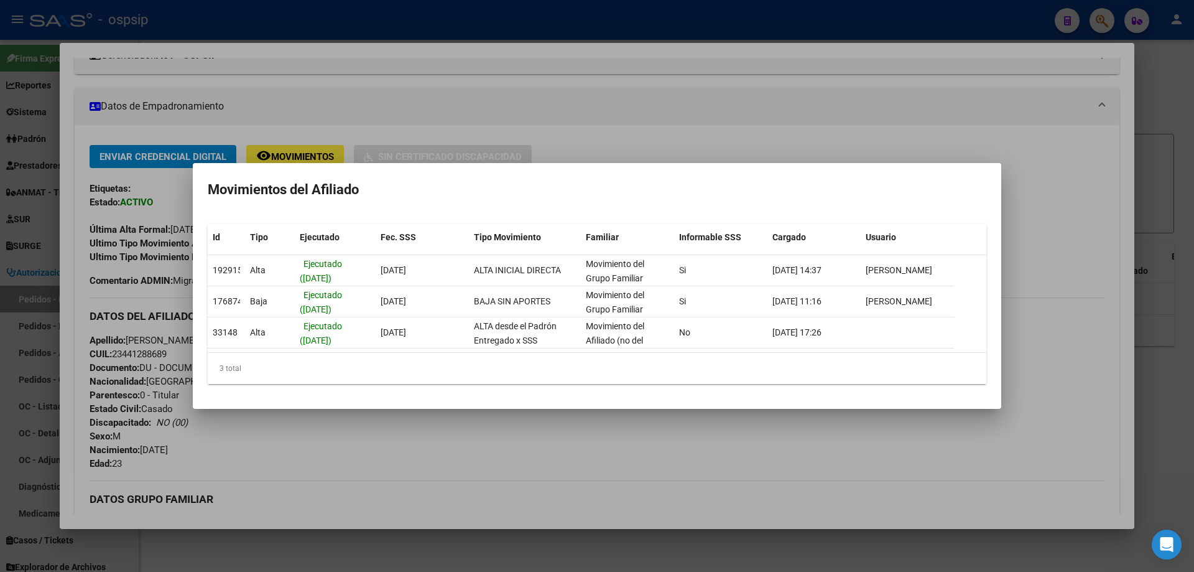
click at [611, 135] on div at bounding box center [597, 286] width 1194 height 572
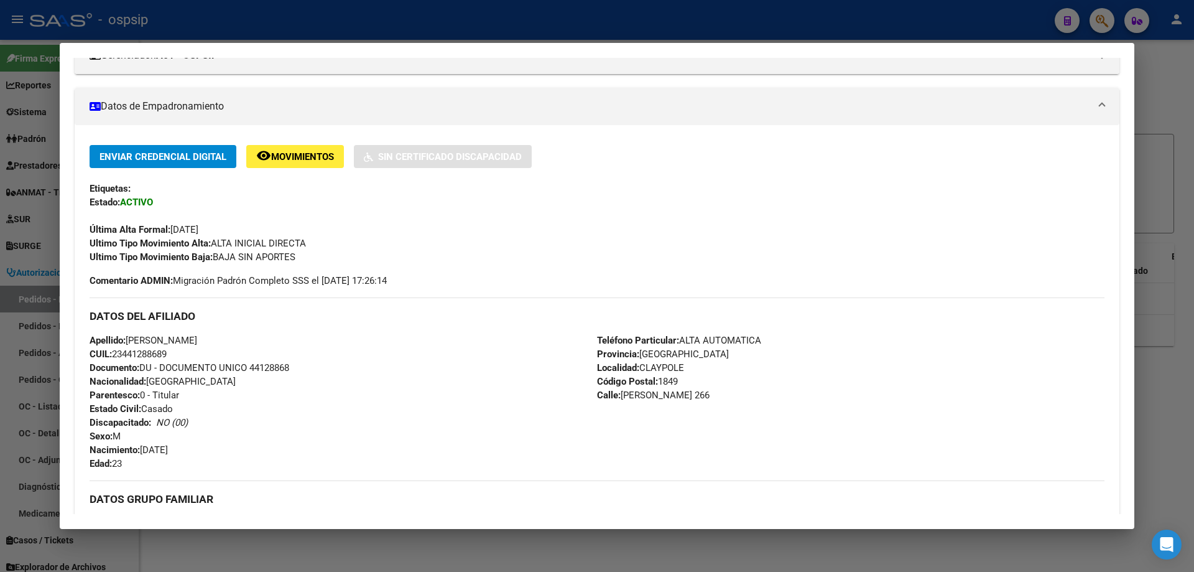
click at [363, 6] on div at bounding box center [597, 286] width 1194 height 572
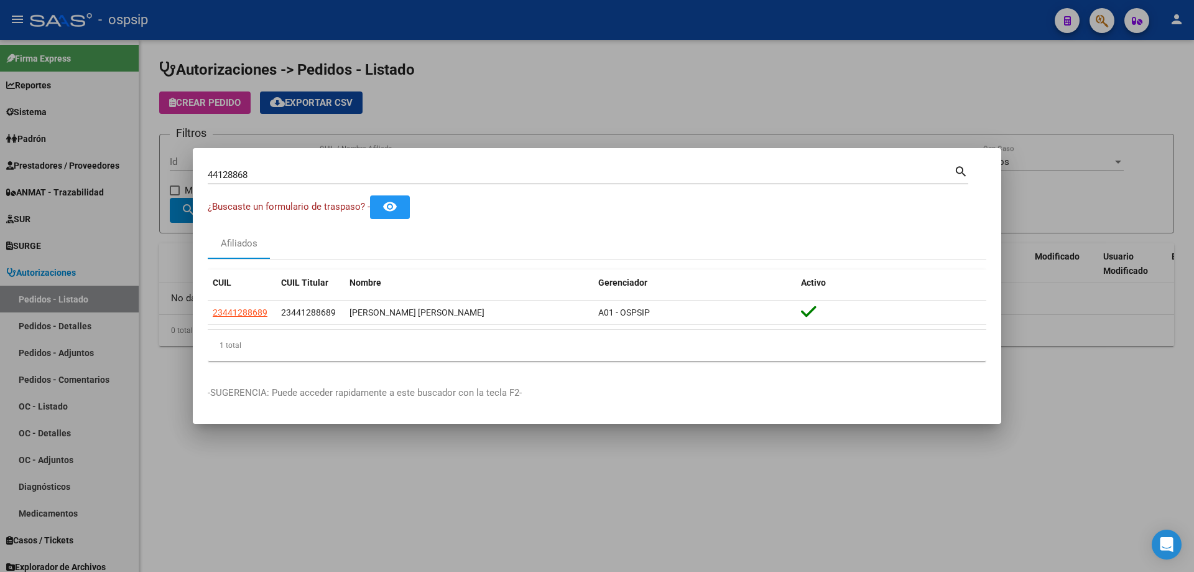
drag, startPoint x: 287, startPoint y: 169, endPoint x: 133, endPoint y: 169, distance: 154.9
click at [133, 169] on div "44128868 Buscar (apellido, dni, cuil, nro traspaso, cuit, obra social) search ¿…" at bounding box center [597, 286] width 1194 height 572
drag, startPoint x: 282, startPoint y: 172, endPoint x: 0, endPoint y: 36, distance: 313.3
click at [0, 49] on div "44128868 Buscar (apellido, dni, cuil, nro traspaso, cuit, obra social) search ¿…" at bounding box center [597, 286] width 1194 height 572
type input "23178939"
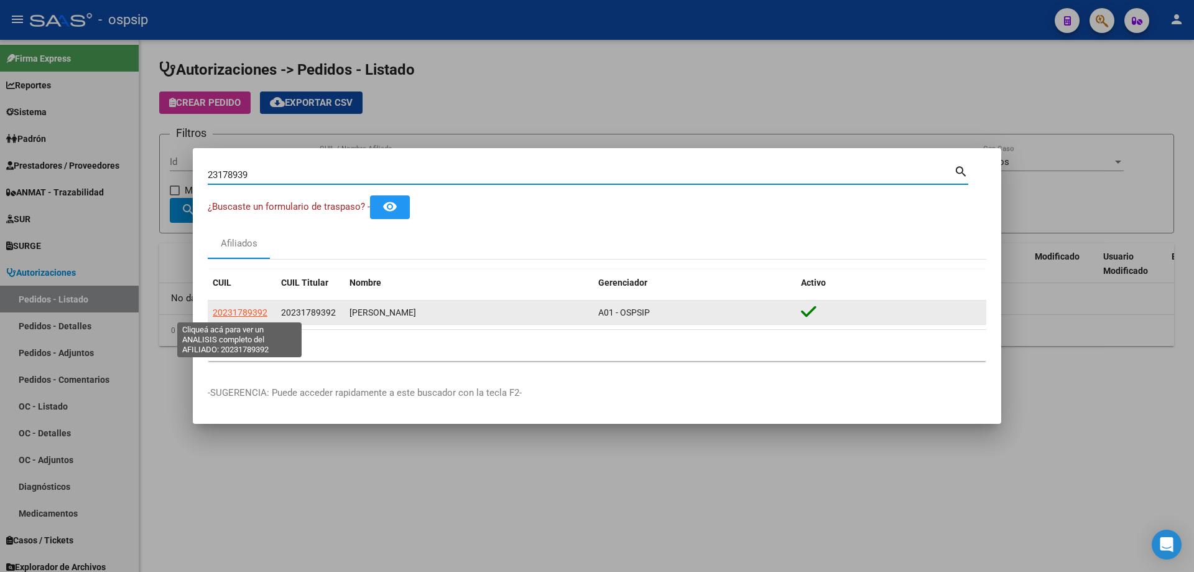
click at [231, 313] on span "20231789392" at bounding box center [240, 312] width 55 height 10
type textarea "20231789392"
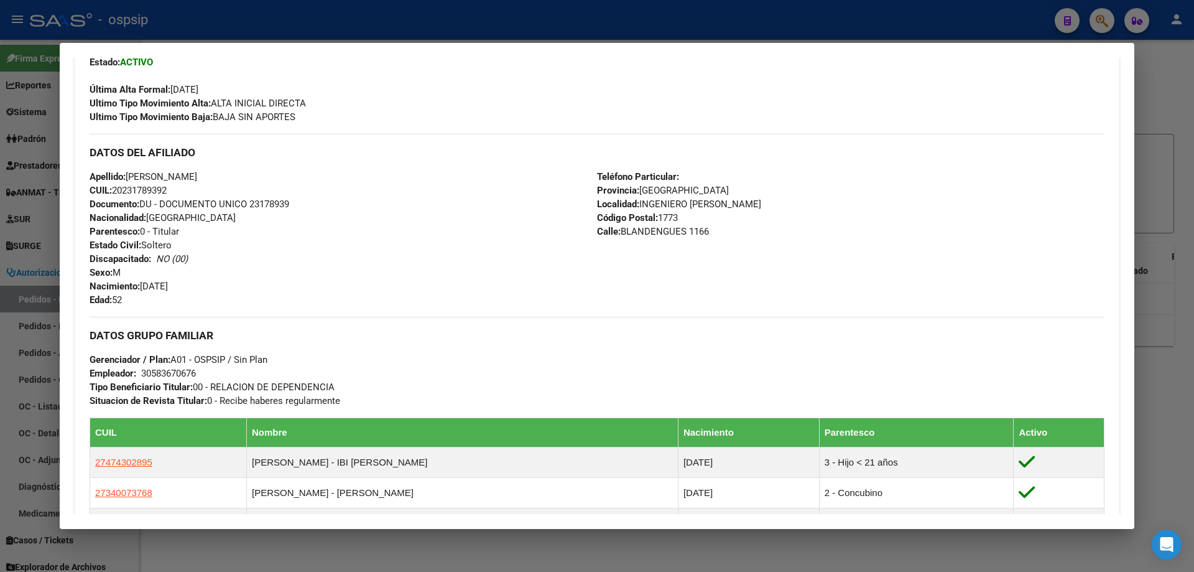
scroll to position [311, 0]
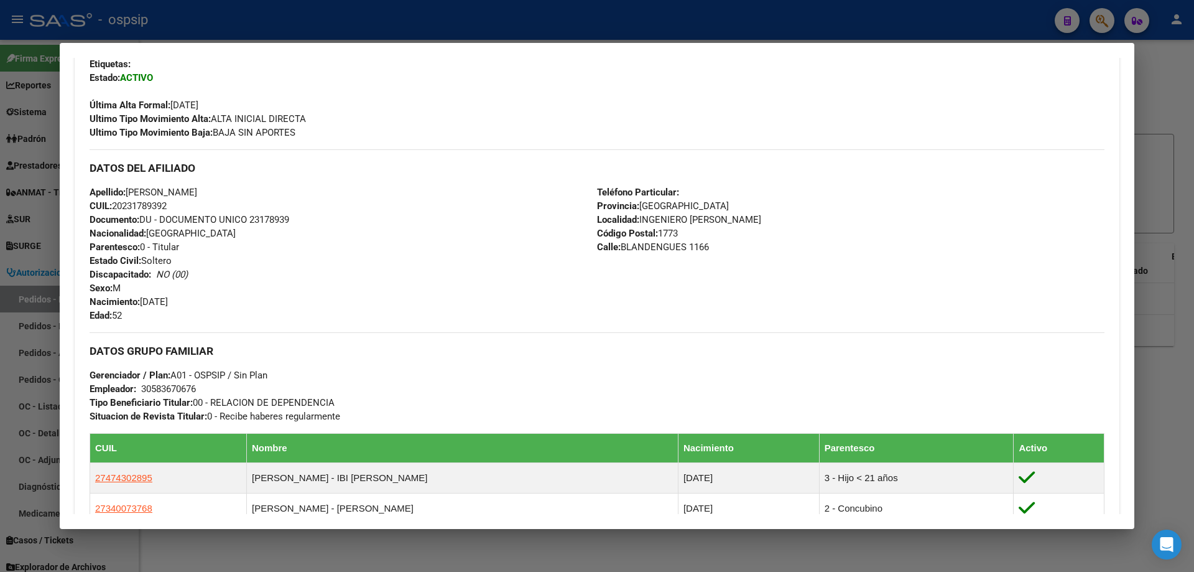
click at [272, 226] on div "Apellido: [PERSON_NAME]: 20231789392 Documento: DU - DOCUMENTO UNICO 23178939 N…" at bounding box center [344, 253] width 508 height 137
click at [268, 220] on span "Documento: DU - DOCUMENTO UNICO 23178939" at bounding box center [190, 219] width 200 height 11
copy span "23178939"
